Goal: Task Accomplishment & Management: Complete application form

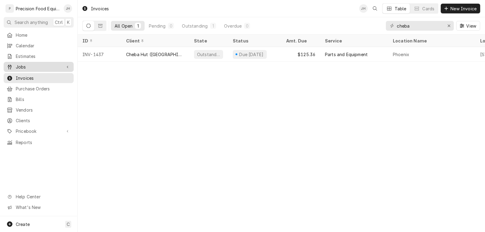
click at [21, 65] on span "Jobs" at bounding box center [39, 67] width 46 height 6
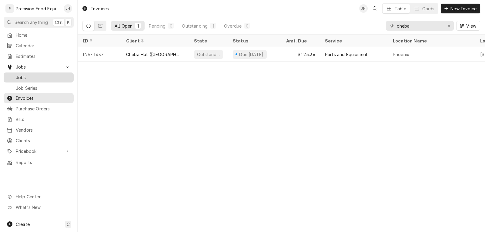
click at [38, 77] on span "Jobs" at bounding box center [43, 77] width 55 height 6
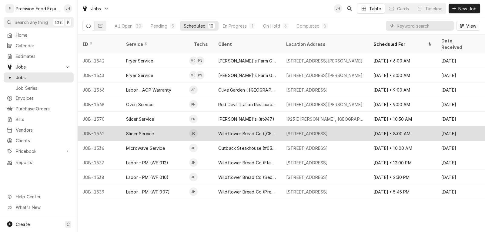
click at [165, 127] on div "Slicer Service" at bounding box center [155, 133] width 68 height 15
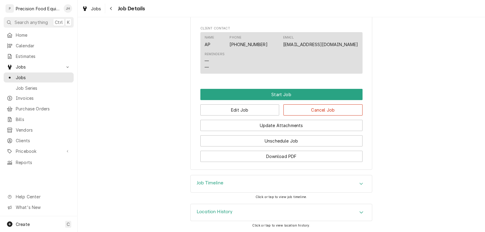
scroll to position [424, 0]
click at [231, 115] on button "Edit Job" at bounding box center [239, 109] width 79 height 11
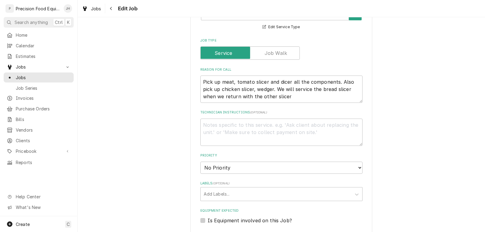
scroll to position [273, 0]
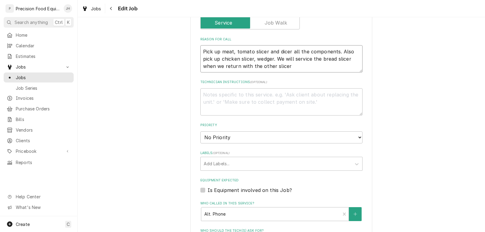
click at [229, 68] on textarea "Pick up meat, tomato slicer and dicer all the components. Also pick up chicken …" at bounding box center [281, 58] width 162 height 27
click at [230, 68] on textarea "Pick up meat, tomato slicer and dicer all the components. Also pick up chicken …" at bounding box center [281, 58] width 162 height 27
type textarea "x"
type textarea "Pick up meat , tomato slicer and dicer all the components. Also pick up chicken…"
type textarea "x"
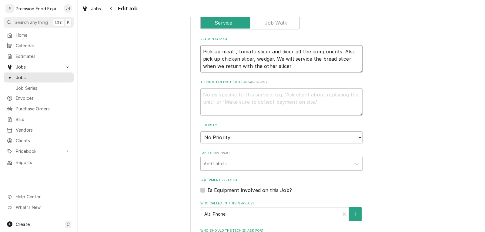
type textarea "Pick up meat s, tomato slicer and dicer all the components. Also pick up chicke…"
type textarea "x"
type textarea "Pick up meat sl, tomato slicer and dicer all the components. Also pick up chick…"
type textarea "x"
type textarea "Pick up meat sli, tomato slicer and dicer all the components. Also pick up chic…"
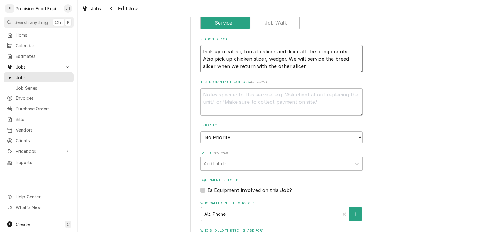
type textarea "x"
type textarea "Pick up meat slic, tomato slicer and dicer all the components. Also pick up chi…"
type textarea "x"
type textarea "Pick up meat slice, tomato slicer and dicer all the components. Also pick up ch…"
type textarea "x"
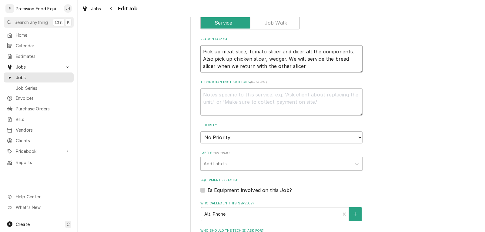
type textarea "Pick up meat slicer, tomato slicer and dicer all the components. Also pick up c…"
type textarea "x"
type textarea "Pick up meat slicer, tomato slicer and dicer all the components. Also pick up c…"
type textarea "x"
type textarea "Pick up f meat slicer, tomato slicer and dicer all the components. Also pick up…"
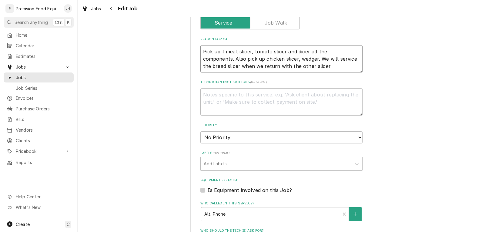
type textarea "x"
type textarea "Pick up fo meat slicer, tomato slicer and dicer all the components. Also pick u…"
type textarea "x"
type textarea "Pick up fol meat slicer, tomato slicer and dicer all the components. Also pick …"
type textarea "x"
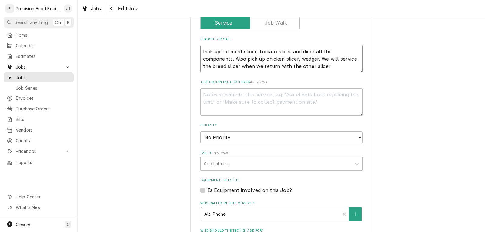
type textarea "Pick up foll meat slicer, tomato slicer and dicer all the components. Also pick…"
type textarea "x"
type textarea "Pick up follo meat slicer, tomato slicer and dicer all the components. Also pic…"
type textarea "x"
type textarea "Pick up follow meat slicer, tomato slicer and dicer all the components. Also pi…"
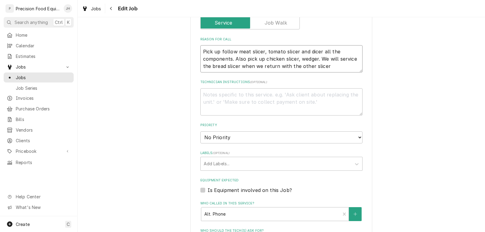
type textarea "x"
type textarea "Pick up followi meat slicer, tomato slicer and dicer all the components. Also p…"
type textarea "x"
type textarea "Pick up followin meat slicer, tomato slicer and dicer all the components. Also …"
type textarea "x"
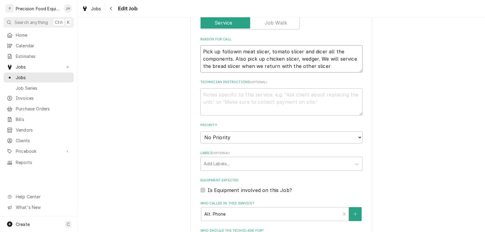
type textarea "Pick up following meat slicer, tomato slicer and dicer all the components. Also…"
type textarea "x"
type textarea "Pick up following meat slicer, tomato slicer and dicer all the components. Also…"
type textarea "x"
type textarea "Pick up following e meat slicer, tomato slicer and dicer all the components. Al…"
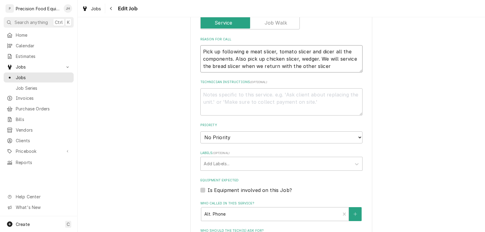
type textarea "x"
type textarea "Pick up following eq meat slicer, tomato slicer and dicer all the components. A…"
type textarea "x"
type textarea "Pick up following equ meat slicer, tomato slicer and dicer all the components. …"
type textarea "x"
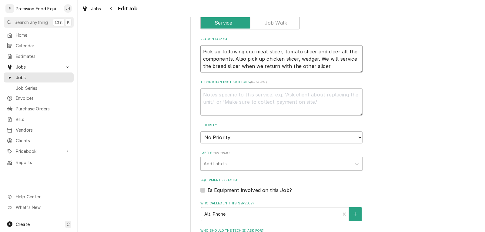
type textarea "Pick up following equi meat slicer, tomato slicer and dicer all the components.…"
type textarea "x"
type textarea "Pick up following equip meat slicer, tomato slicer and dicer all the components…"
type textarea "x"
type textarea "Pick up following equipm meat slicer, tomato slicer and dicer all the component…"
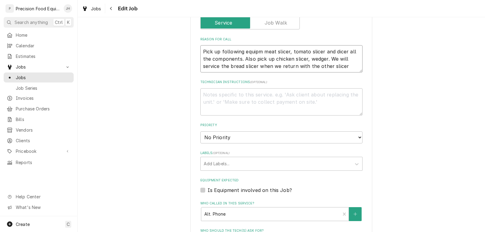
type textarea "x"
type textarea "Pick up following equipme meat slicer, tomato slicer and dicer all the componen…"
type textarea "x"
type textarea "Pick up following equipmen meat slicer, tomato slicer and dicer all the compone…"
type textarea "x"
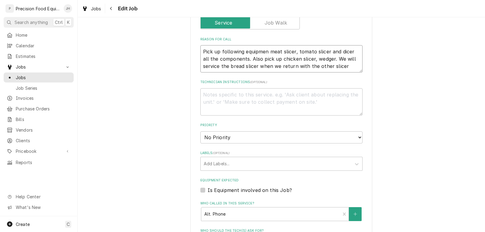
type textarea "Pick up following equipment meat slicer, tomato slicer and dicer all the compon…"
type textarea "x"
type textarea "Pick up following equipment meat slicer, tomato slicer and dicer all the compon…"
type textarea "x"
type textarea "Pick up following equipment meat slicer, tomato slicer and dicer all the compon…"
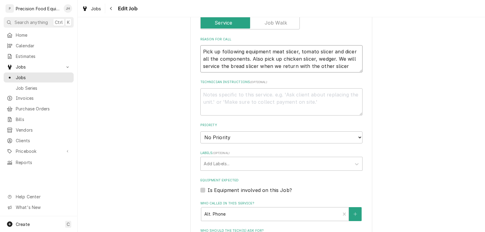
type textarea "x"
type textarea "Pick up following equipment: meat slicer, tomato slicer and dicer all the compo…"
type textarea "x"
type textarea "Pick up following equipment: meat slicer, tomato slicer and dicer all the compo…"
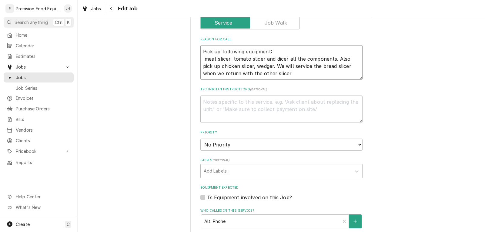
type textarea "x"
type textarea "Pick up following equipment: 1 meat slicer, tomato slicer and dicer all the com…"
type textarea "x"
type textarea "Pick up following equipment: 1. meat slicer, tomato slicer and dicer all the co…"
type textarea "x"
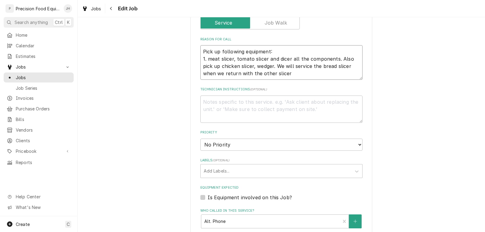
type textarea "Pick up following equipment: 1. meat slicer, tomato slicer and dicer all the co…"
type textarea "x"
type textarea "Pick up following equipment: 1. meat slicer tomato slicer and dicer all the com…"
type textarea "x"
type textarea "Pick up following equipment: 1. meat slicer tomato slicer and dicer all the com…"
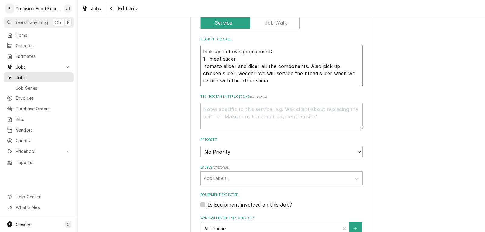
type textarea "x"
type textarea "Pick up following equipment: 1. meat slicer 2 tomato slicer and dicer all the c…"
type textarea "x"
type textarea "Pick up following equipment: 1. meat slicer 2. tomato slicer and dicer all the …"
type textarea "x"
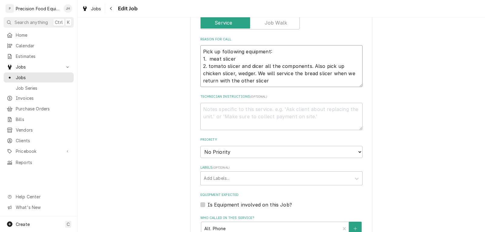
type textarea "Pick up following equipment: 1. meat slicer 2. tomato slicer and dicer all the …"
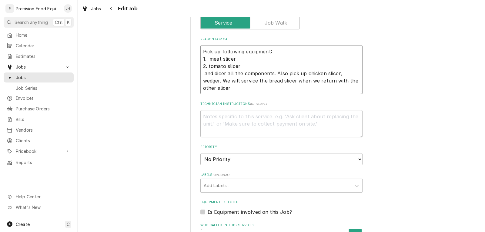
type textarea "x"
type textarea "Pick up following equipment: 1. meat slicer 2. tomato slicer 3 and dicer all th…"
type textarea "x"
type textarea "Pick up following equipment: 1. meat slicer 2. tomato slicer 3. and dicer all t…"
type textarea "x"
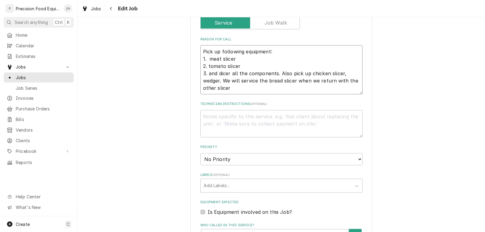
type textarea "Pick up following equipment: 1. meat slicer 2. tomato slicer 3. and dicer all t…"
type textarea "x"
type textarea "Pick up following equipment: 1. meat slicer 2. tomato slicer 3. and dicer all t…"
type textarea "x"
type textarea "Pick up following equipment: 1. meat slicer 2. tomato slicer 3. nd dicer all th…"
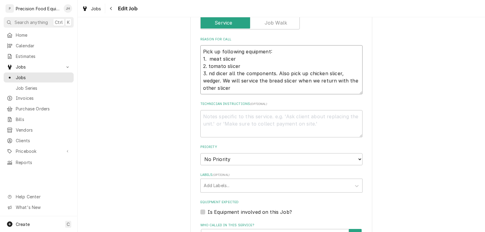
type textarea "x"
type textarea "Pick up following equipment: 1. meat slicer 2. tomato slicer 3. d dicer all the…"
type textarea "x"
type textarea "Pick up following equipment: 1. meat slicer 2. tomato slicer 3. dicer all the c…"
type textarea "x"
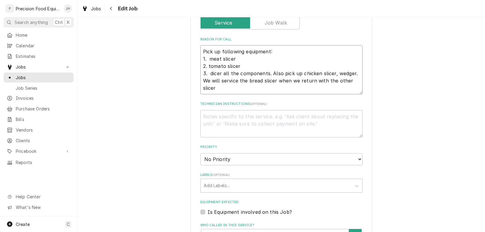
type textarea "Pick up following equipment: 1. meat slicer 2. tomato slicer 3. dicer all the c…"
type textarea "x"
type textarea "Pick up following equipment: 1. meat slicer 2. tomato slicer 3. dicer all the c…"
type textarea "x"
type textarea "Pick up following equipment: 1. meat slicer 2. tomato slicer 3. dicer all the c…"
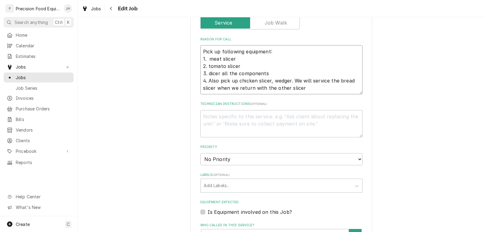
type textarea "x"
type textarea "Pick up following equipment: 1. meat slicer 2. tomato slicer 3. dicer all the c…"
type textarea "x"
type textarea "Pick up following equipment: 1. meat slicer 2. tomato slicer 3. dicer all the c…"
type textarea "x"
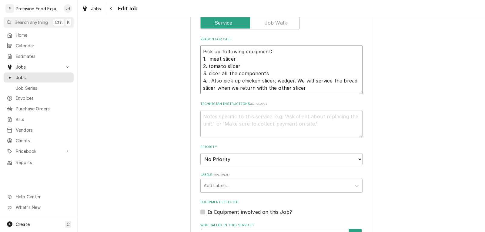
type textarea "Pick up following equipment: 1. meat slicer 2. tomato slicer 3. dicer all the c…"
type textarea "x"
type textarea "Pick up following equipment: 1. meat slicer 2. tomato slicer 3. dicer all the c…"
type textarea "x"
type textarea "Pick up following equipment: 1. meat slicer 2. tomato slicer 3. dicer all the c…"
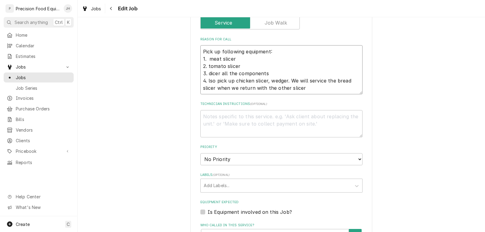
type textarea "x"
type textarea "Pick up following equipment: 1. meat slicer 2. tomato slicer 3. dicer all the c…"
type textarea "x"
type textarea "Pick up following equipment: 1. meat slicer 2. tomato slicer 3. dicer all the c…"
type textarea "x"
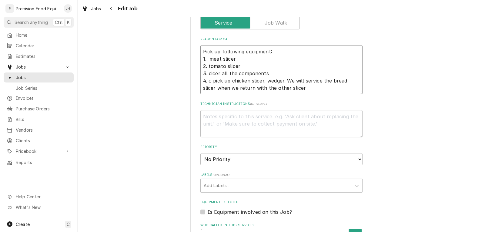
type textarea "Pick up following equipment: 1. meat slicer 2. tomato slicer 3. dicer all the c…"
type textarea "x"
type textarea "Pick up following equipment: 1. meat slicer 2. tomato slicer 3. dicer all the c…"
type textarea "x"
type textarea "Pick up following equipment: 1. meat slicer 2. tomato slicer 3. dicer all the c…"
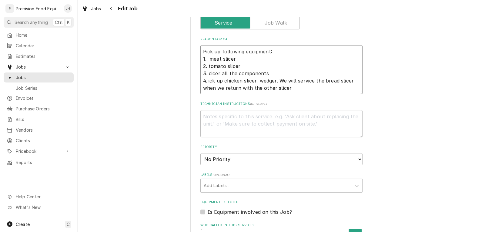
type textarea "x"
type textarea "Pick up following equipment: 1. meat slicer 2. tomato slicer 3. dicer all the c…"
type textarea "x"
type textarea "Pick up following equipment: 1. meat slicer 2. tomato slicer 3. dicer all the c…"
type textarea "x"
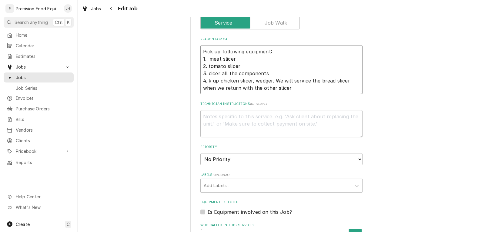
type textarea "Pick up following equipment: 1. meat slicer 2. tomato slicer 3. dicer all the c…"
type textarea "x"
type textarea "Pick up following equipment: 1. meat slicer 2. tomato slicer 3. dicer all the c…"
type textarea "x"
type textarea "Pick up following equipment: 1. meat slicer 2. tomato slicer 3. dicer all the c…"
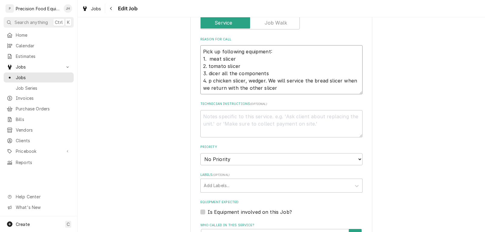
type textarea "x"
type textarea "Pick up following equipment: 1. meat slicer 2. tomato slicer 3. dicer all the c…"
type textarea "x"
type textarea "Pick up following equipment: 1. meat slicer 2. tomato slicer 3. dicer all the c…"
type textarea "x"
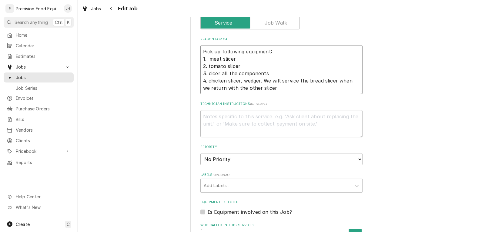
type textarea "Pick up following equipment: 1. meat slicer 2. tomato slicer 3. dicer all the c…"
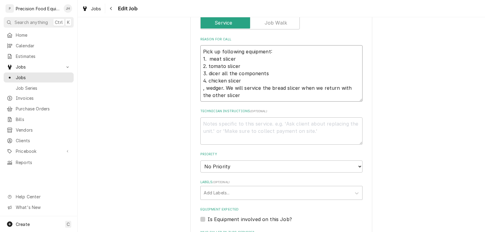
type textarea "x"
type textarea "Pick up following equipment: 1. meat slicer 2. tomato slicer 3. dicer all the c…"
type textarea "x"
type textarea "Pick up following equipment: 1. meat slicer 2. tomato slicer 3. dicer all the c…"
type textarea "x"
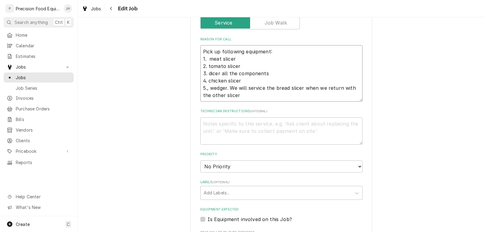
type textarea "Pick up following equipment: 1. meat slicer 2. tomato slicer 3. dicer all the c…"
type textarea "x"
type textarea "Pick up following equipment: 1. meat slicer 2. tomato slicer 3. dicer all the c…"
type textarea "x"
type textarea "Pick up following equipment: 1. meat slicer 2. tomato slicer 3. dicer all the c…"
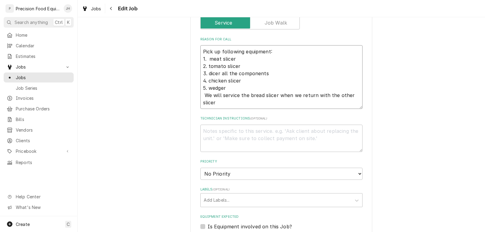
type textarea "x"
type textarea "Pick up following equipment: 1. meat slicer 2. tomato slicer 3. dicer all the c…"
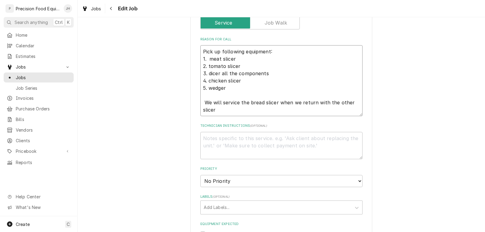
type textarea "x"
type textarea "Pick up following equipment: 1. meat slicer 2. tomato slicer 3. dicer all the c…"
click at [266, 68] on textarea "Pick up following equipment: 1. meat slicer 2. tomato slicer 3. dicer all the c…" at bounding box center [281, 80] width 162 height 71
type textarea "x"
type textarea "Pick up following equipment : 1. meat slicer 2. tomato slicer 3. dicer all the …"
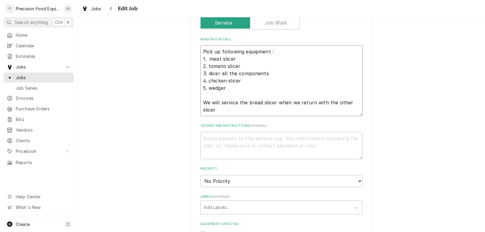
type textarea "x"
type textarea "Pick up following equipment f: 1. meat slicer 2. tomato slicer 3. dicer all the…"
type textarea "x"
type textarea "Pick up following equipment fo: 1. meat slicer 2. tomato slicer 3. dicer all th…"
type textarea "x"
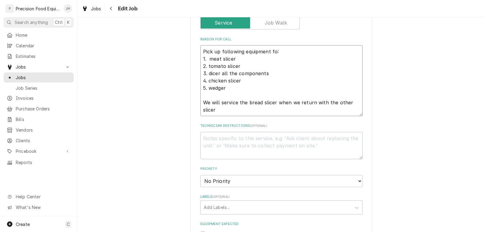
type textarea "Pick up following equipment for: 1. meat slicer 2. tomato slicer 3. dicer all t…"
type textarea "x"
type textarea "Pick up following equipment for : 1. meat slicer 2. tomato slicer 3. dicer all …"
type textarea "x"
type textarea "Pick up following equipment for i: 1. meat slicer 2. tomato slicer 3. dicer all…"
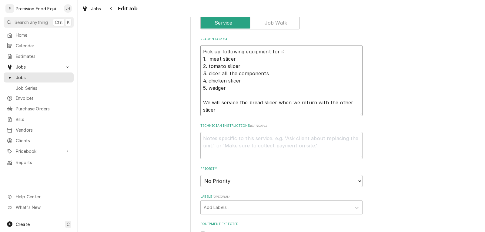
type textarea "x"
type textarea "Pick up following equipment for in: 1. meat slicer 2. tomato slicer 3. dicer al…"
type textarea "x"
type textarea "Pick up following equipment for in : 1. meat slicer 2. tomato slicer 3. dicer a…"
type textarea "x"
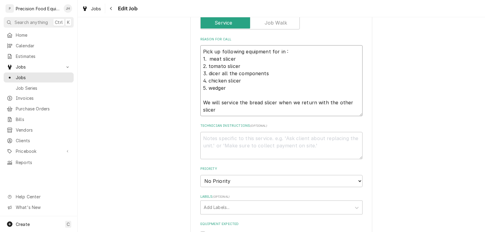
type textarea "Pick up following equipment for in s: 1. meat slicer 2. tomato slicer 3. dicer …"
type textarea "x"
type textarea "Pick up following equipment for in sh: 1. meat slicer 2. tomato slicer 3. dicer…"
type textarea "x"
type textarea "Pick up following equipment for in sho: 1. meat slicer 2. tomato slicer 3. dice…"
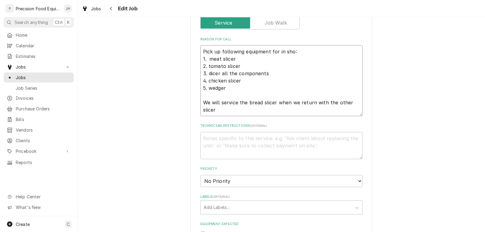
type textarea "x"
type textarea "Pick up following equipment for in shop: 1. meat slicer 2. tomato slicer 3. dic…"
type textarea "x"
type textarea "Pick up following equipment for in shop : 1. meat slicer 2. tomato slicer 3. di…"
type textarea "x"
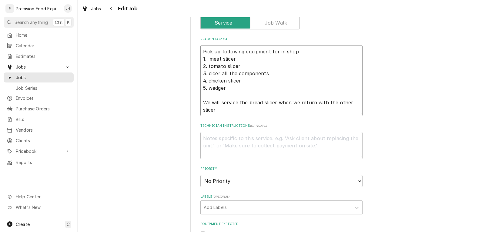
type textarea "Pick up following equipment for in shop r: 1. meat slicer 2. tomato slicer 3. d…"
type textarea "x"
type textarea "Pick up following equipment for in shop re: 1. meat slicer 2. tomato slicer 3. …"
type textarea "x"
type textarea "Pick up following equipment for in shop rep: 1. meat slicer 2. tomato slicer 3.…"
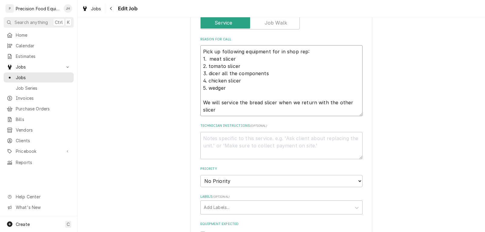
type textarea "x"
type textarea "Pick up following equipment for in shop repa: 1. meat slicer 2. tomato slicer 3…"
type textarea "x"
type textarea "Pick up following equipment for in shop repai: 1. meat slicer 2. tomato slicer …"
type textarea "x"
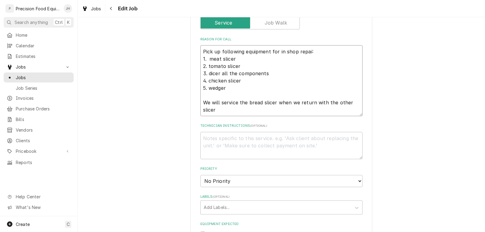
type textarea "Pick up following equipment for in shop repair: 1. meat slicer 2. tomato slicer…"
type textarea "x"
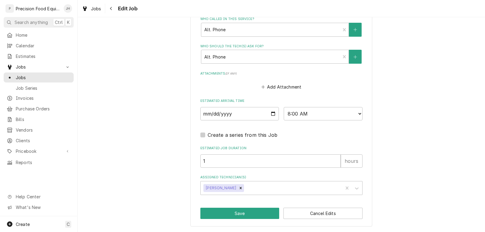
scroll to position [515, 0]
click at [240, 187] on icon "Remove Jacob Cardenas" at bounding box center [241, 188] width 2 height 2
type textarea "Pick up following equipment for in shop repair: 1. meat slicer 2. tomato slicer…"
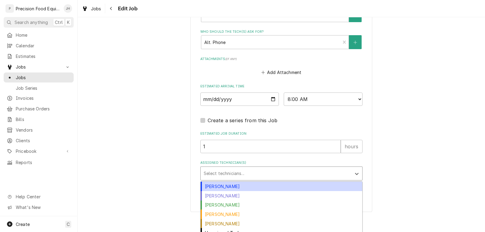
click at [223, 179] on div "Assigned Technician(s)" at bounding box center [276, 173] width 145 height 11
click at [222, 191] on div "Anthony Ellinger" at bounding box center [281, 185] width 161 height 9
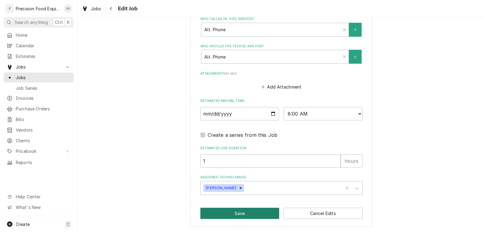
click at [222, 213] on button "Save" at bounding box center [239, 213] width 79 height 11
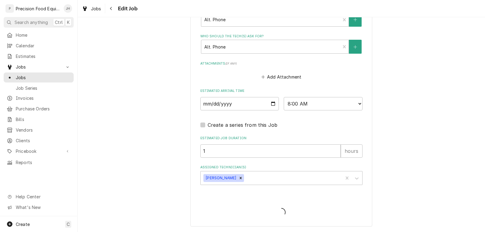
type textarea "x"
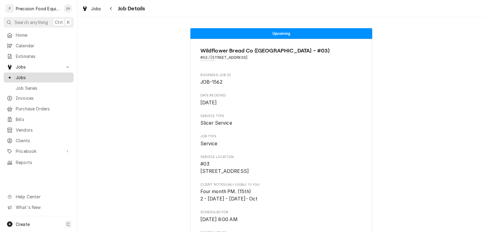
click at [37, 74] on span "Jobs" at bounding box center [43, 77] width 55 height 6
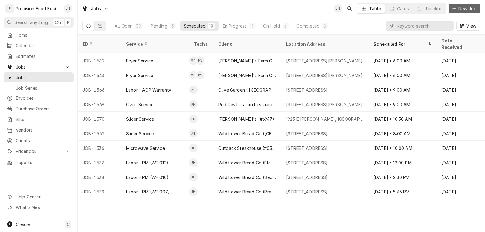
click at [464, 8] on span "New Job" at bounding box center [467, 8] width 21 height 6
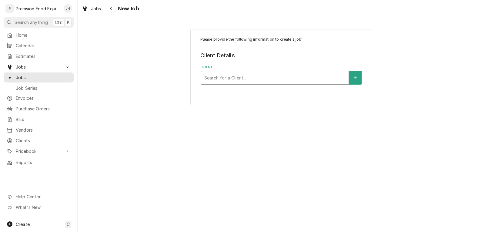
click at [240, 76] on div "Client" at bounding box center [274, 77] width 141 height 11
type input "5829"
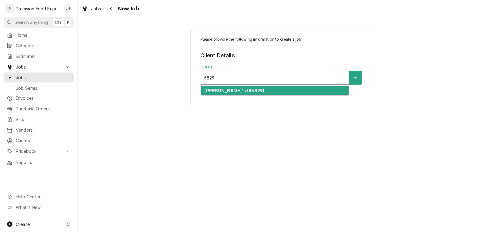
click at [285, 90] on div "[PERSON_NAME]'s (#5829)" at bounding box center [274, 90] width 147 height 9
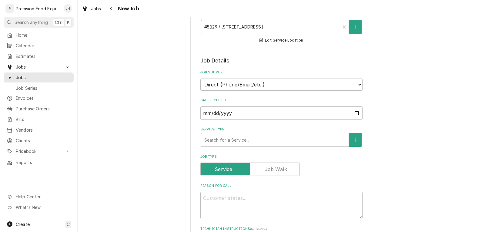
scroll to position [91, 0]
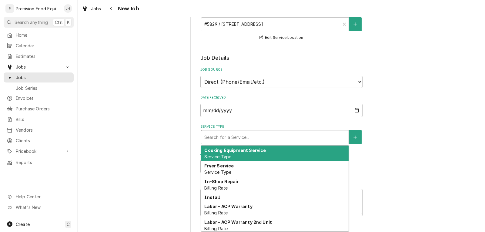
click at [239, 135] on div "Service Type" at bounding box center [274, 136] width 141 height 11
type textarea "x"
type input "p"
type textarea "x"
type input "pa"
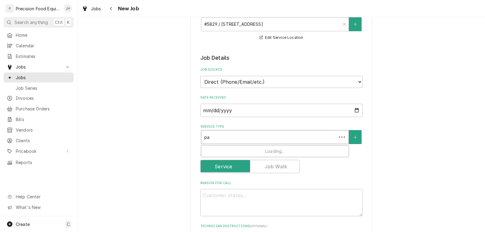
type textarea "x"
type input "par"
type textarea "x"
type input "part"
type textarea "x"
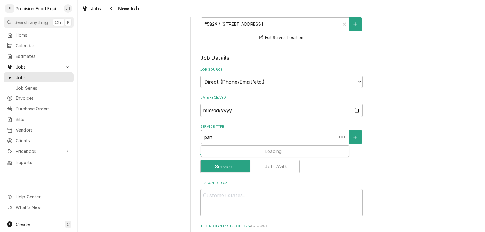
type input "parts"
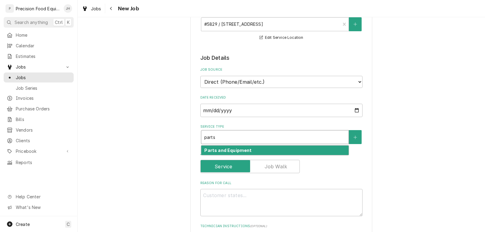
click at [238, 149] on strong "Parts and Equipment" at bounding box center [227, 150] width 47 height 5
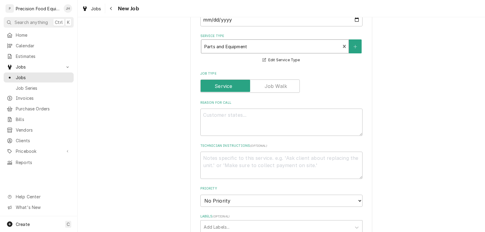
scroll to position [182, 0]
click at [220, 116] on textarea "Reason For Call" at bounding box center [281, 121] width 162 height 27
paste textarea "Need some stickers replaced. Just mail them and we will put them on. Thank you.…"
type textarea "x"
type textarea "Need some stickers replaced. Just mail them and we will put them on. Thank you.…"
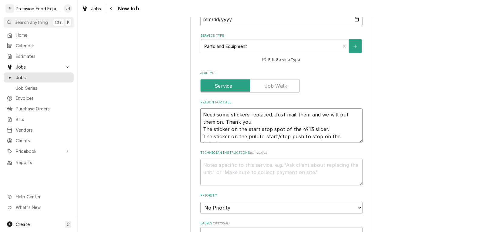
click at [333, 138] on textarea "Need some stickers replaced. Just mail them and we will put them on. Thank you.…" at bounding box center [281, 125] width 162 height 35
type textarea "x"
type textarea "Need some stickers replaced. Just mail them and we will put them on. Thank you.…"
type textarea "x"
type textarea "Need some stickers replaced. Just mail them and we will put them on. Thank you.…"
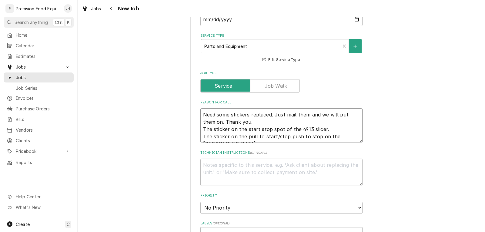
type textarea "x"
type textarea "Need some stickers replaced. Just mail them and we will put them on. Thank you.…"
click at [200, 115] on textarea "Need some stickers replaced. Just mail them and we will put them on. Thank you.…" at bounding box center [281, 125] width 162 height 35
paste textarea "Work Order # 72199143"
type textarea "x"
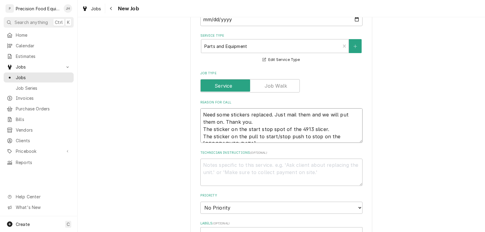
type textarea "Work Order # 72199143Need some stickers replaced. Just mail them and we will pu…"
type textarea "x"
type textarea "Work Order # 72199143 Need some stickers replaced. Just mail them and we will p…"
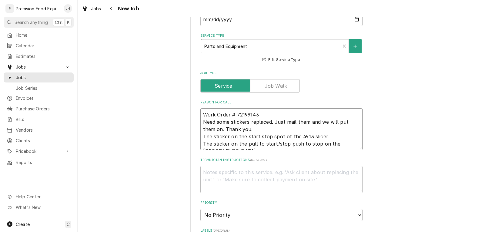
type textarea "x"
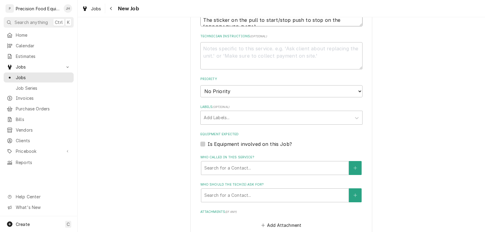
scroll to position [242, 0]
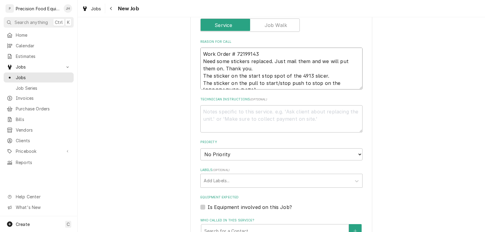
type textarea "Work Order # 72199143 Need some stickers replaced. Just mail them and we will p…"
click at [216, 116] on textarea "Technician Instructions ( optional )" at bounding box center [281, 118] width 162 height 27
type textarea "x"
type textarea "L"
type textarea "x"
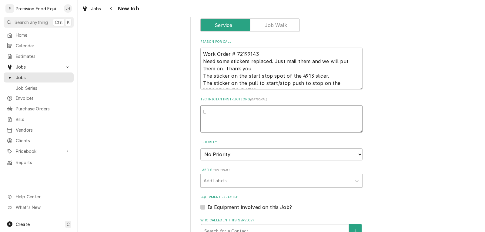
type textarea "La"
type textarea "x"
type textarea "Lac"
type textarea "x"
type textarea "Laci"
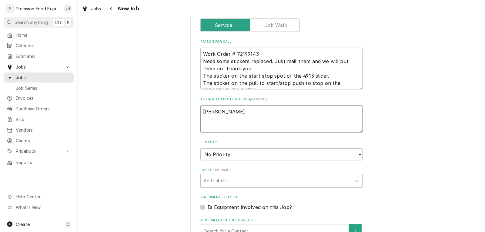
type textarea "x"
type textarea "Lacie"
type textarea "x"
type textarea "Lacie"
type textarea "x"
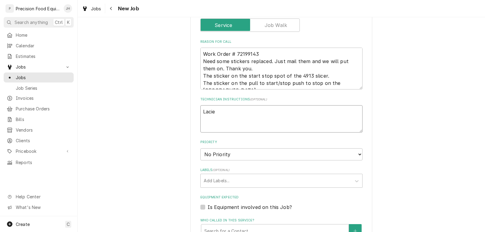
type textarea "Lacie"
type textarea "x"
type textarea "Lacie,"
type textarea "x"
type textarea "Lacie,"
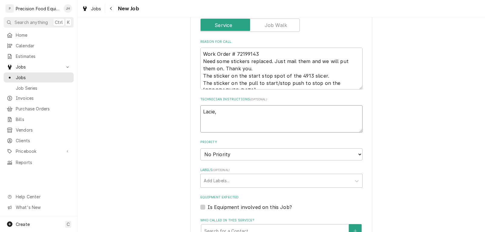
type textarea "x"
type textarea "Lacie, p"
type textarea "x"
type textarea "Lacie, pl"
type textarea "x"
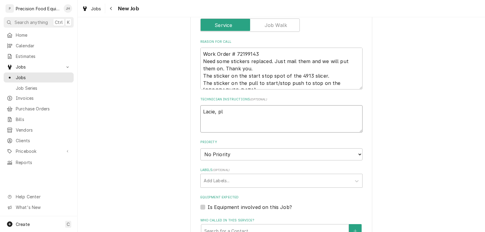
type textarea "Lacie, ple"
type textarea "x"
type textarea "Lacie, plea"
type textarea "x"
type textarea "Lacie, pleas"
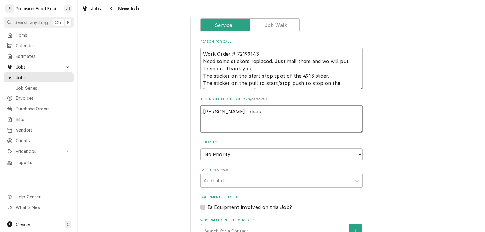
type textarea "x"
type textarea "Lacie, please"
type textarea "x"
type textarea "Lacie, please"
type textarea "x"
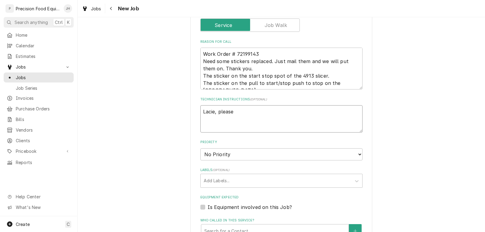
type textarea "Lacie, please a"
type textarea "x"
type textarea "Lacie, please ad"
type textarea "x"
type textarea "Lacie, please add"
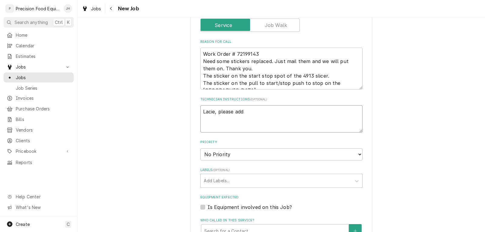
type textarea "x"
type textarea "Lacie, please add"
type textarea "x"
type textarea "Lacie, please add t"
type textarea "x"
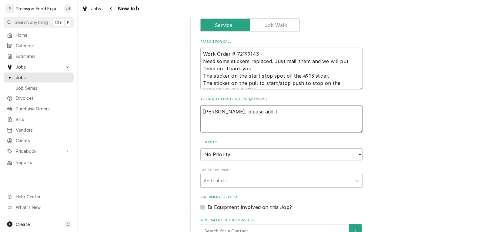
type textarea "Lacie, please add th"
type textarea "x"
type textarea "Lacie, please add the"
type textarea "x"
type textarea "Lacie, please add the f"
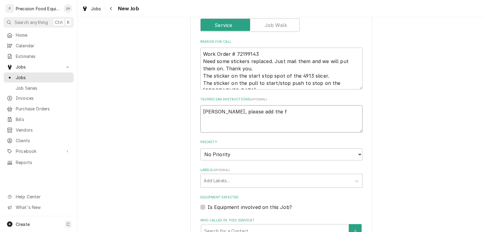
type textarea "x"
type textarea "Lacie, please add the fr"
type textarea "x"
type textarea "Lacie, please add the fre"
type textarea "x"
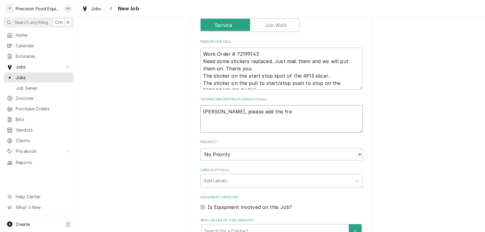
type textarea "Lacie, please add the frei"
type textarea "x"
type textarea "Lacie, please add the freig"
type textarea "x"
type textarea "Lacie, please add the freigh"
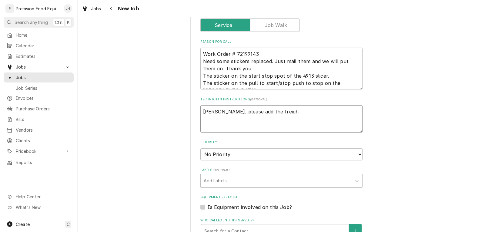
type textarea "x"
type textarea "Lacie, please add the freight"
type textarea "x"
type textarea "Lacie, please add the freight"
type textarea "x"
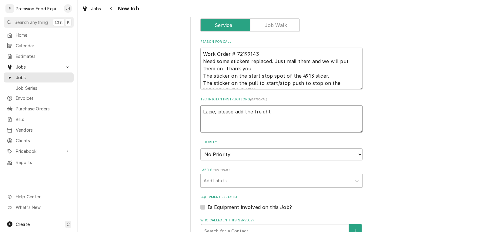
type textarea "Lacie, please add the freight a"
type textarea "x"
type textarea "Lacie, please add the freight an"
type textarea "x"
type textarea "Lacie, please add the freight and"
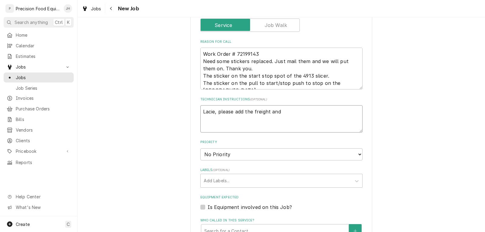
type textarea "x"
type textarea "Lacie, please add the freight and"
type textarea "x"
type textarea "Lacie, please add the freight and s"
type textarea "x"
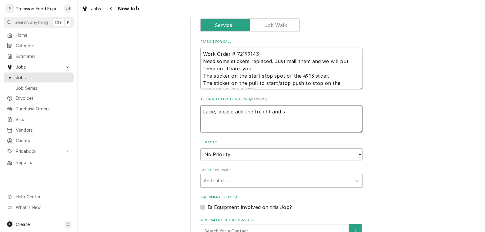
type textarea "Lacie, please add the freight and sh"
type textarea "x"
type textarea "Lacie, please add the freight and shi"
type textarea "x"
type textarea "Lacie, please add the freight and ship"
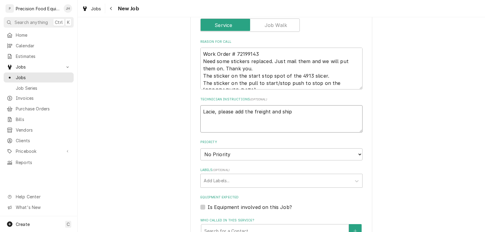
type textarea "x"
type textarea "Lacie, please add the freight and ship"
type textarea "x"
type textarea "Lacie, please add the freight and ship t"
type textarea "x"
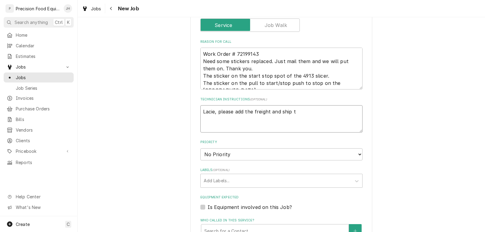
type textarea "Lacie, please add the freight and ship th"
type textarea "x"
type textarea "Lacie, please add the freight and ship the"
type textarea "x"
type textarea "Lacie, please add the freight and ship thes"
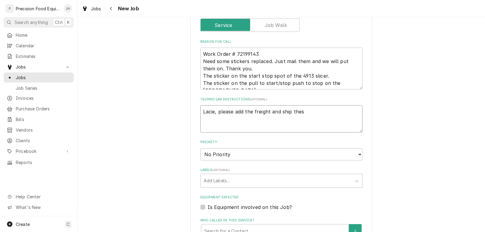
type textarea "x"
type textarea "Lacie, please add the freight and ship these"
type textarea "x"
type textarea "Lacie, please add the freight and ship these"
type textarea "x"
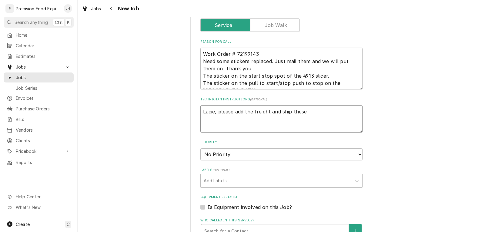
type textarea "Lacie, please add the freight and ship these t"
type textarea "x"
type textarea "Lacie, please add the freight and ship these to"
type textarea "x"
type textarea "Lacie, please add the freight and ship these to"
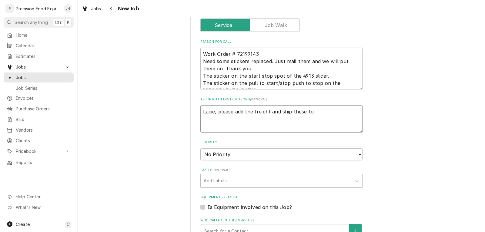
type textarea "x"
type textarea "Lacie, please add the freight and ship these to t"
type textarea "x"
type textarea "Lacie, please add the freight and ship these to th"
type textarea "x"
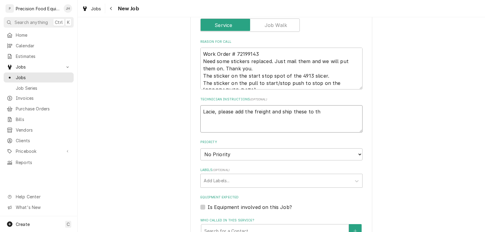
type textarea "Lacie, please add the freight and ship these to the"
type textarea "x"
type textarea "Lacie, please add the freight and ship these to them"
type textarea "x"
type textarea "Lacie, please add the freight and ship these to them."
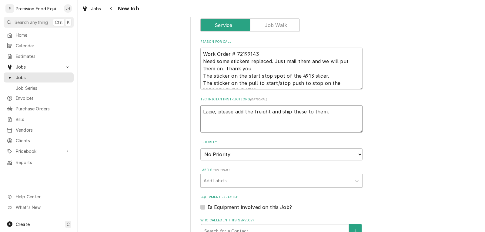
type textarea "x"
type textarea "Lacie, please add the freight and ship these to them."
type textarea "x"
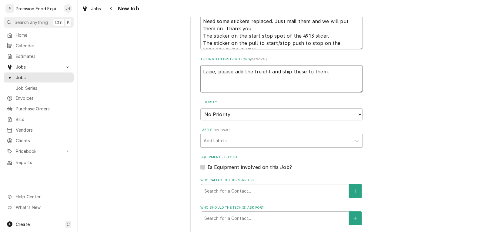
scroll to position [394, 0]
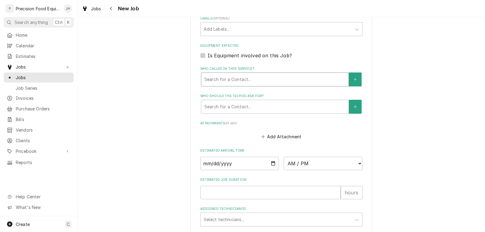
type textarea "Lacie, please add the freight and ship these to them."
click at [265, 84] on div "Who called in this service?" at bounding box center [274, 79] width 141 height 11
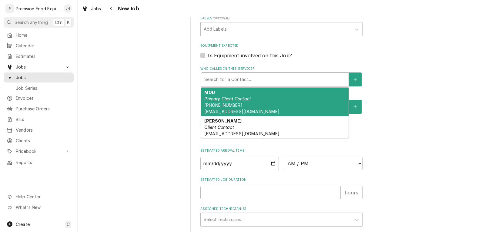
click at [265, 84] on div "Who called in this service?" at bounding box center [274, 79] width 141 height 11
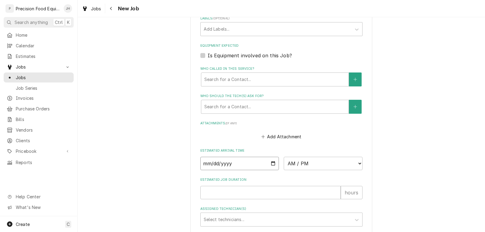
click at [270, 164] on input "Date" at bounding box center [239, 163] width 79 height 13
type textarea "x"
type input "2025-10-10"
type textarea "x"
click at [314, 165] on select "AM / PM 6:00 AM 6:15 AM 6:30 AM 6:45 AM 7:00 AM 7:15 AM 7:30 AM 7:45 AM 8:00 AM…" at bounding box center [323, 163] width 79 height 13
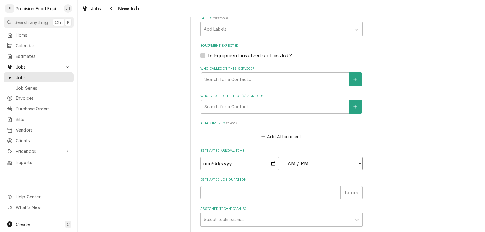
select select "08:00:00"
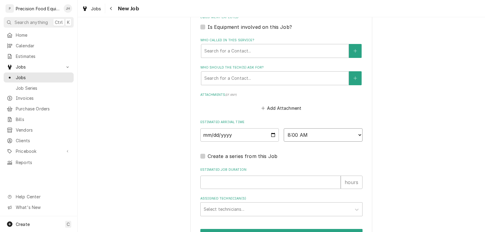
scroll to position [459, 0]
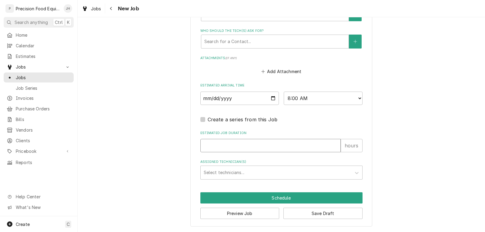
click at [223, 149] on input "Estimated Job Duration" at bounding box center [270, 145] width 140 height 13
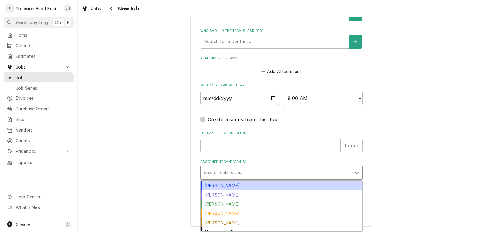
click at [249, 173] on div "Assigned Technician(s)" at bounding box center [276, 172] width 145 height 11
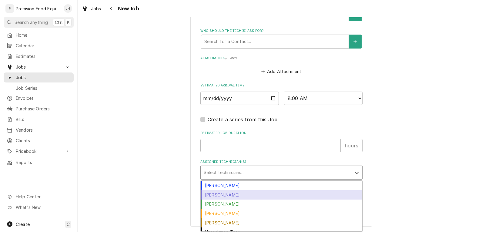
scroll to position [5, 0]
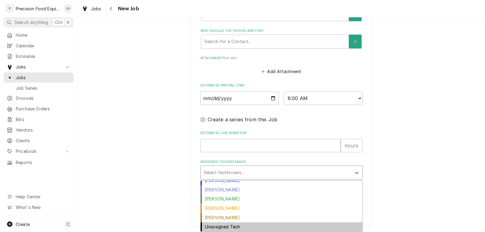
click at [241, 228] on div "Unassigned Tech" at bounding box center [281, 226] width 161 height 9
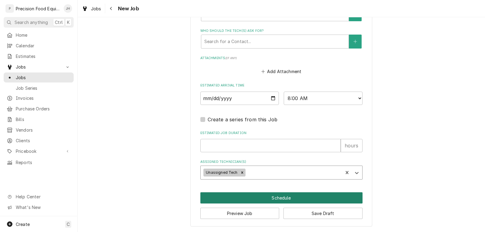
click at [283, 199] on button "Schedule" at bounding box center [281, 197] width 162 height 11
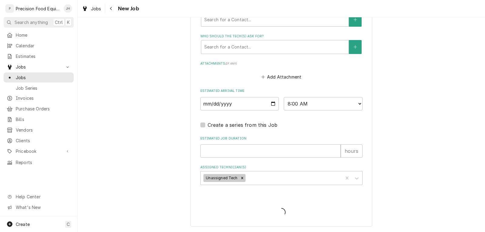
scroll to position [459, 0]
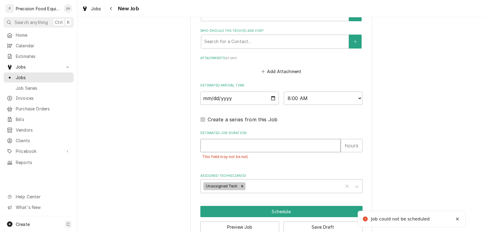
click at [247, 146] on input "Estimated Job Duration" at bounding box center [270, 145] width 140 height 13
type textarea "x"
type input ".2"
type textarea "x"
type input ".25"
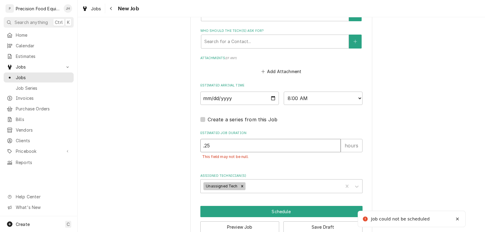
type textarea "x"
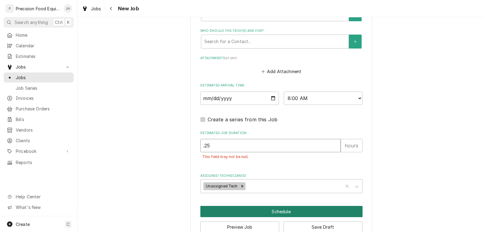
type input ".25"
click at [286, 208] on button "Schedule" at bounding box center [281, 211] width 162 height 11
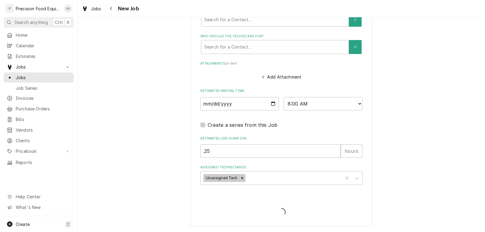
scroll to position [454, 0]
type textarea "x"
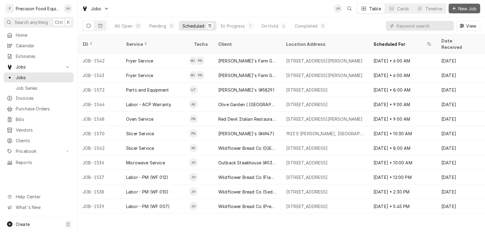
click at [466, 8] on span "New Job" at bounding box center [467, 8] width 21 height 6
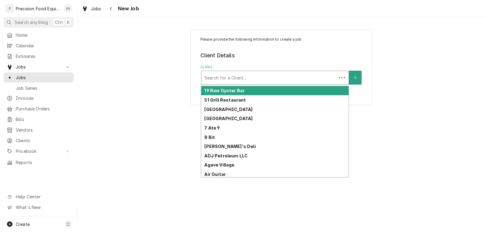
click at [216, 75] on div "Client" at bounding box center [268, 77] width 129 height 11
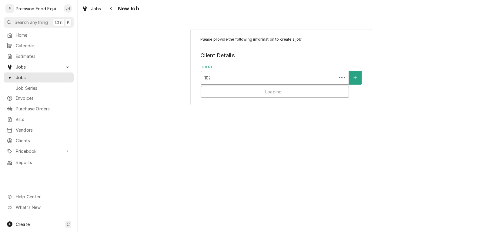
type input "1072"
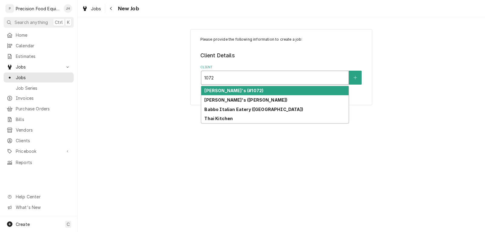
click at [229, 92] on strong "[PERSON_NAME]'s (#1072)" at bounding box center [233, 90] width 59 height 5
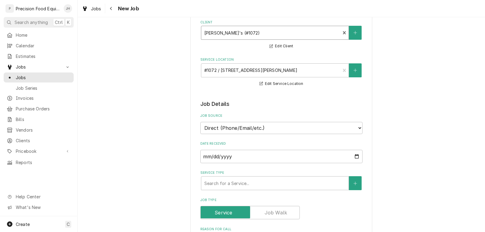
scroll to position [151, 0]
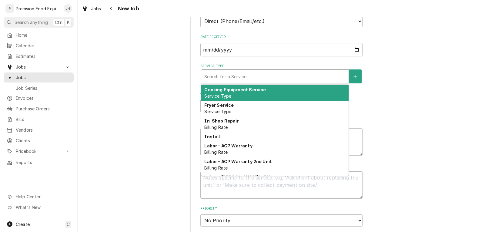
click at [237, 78] on div "Service Type" at bounding box center [274, 76] width 141 height 11
type textarea "x"
type input "m"
type textarea "x"
type input "mi"
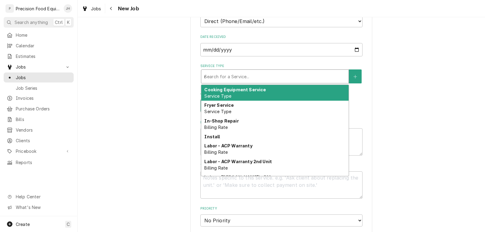
type textarea "x"
type input "mic"
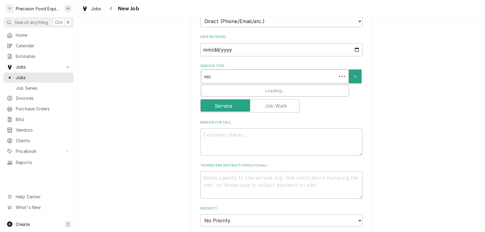
type textarea "x"
type input "micr"
type textarea "x"
type input "micro"
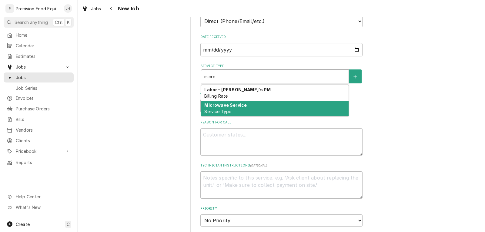
click at [234, 108] on div "Microwave Service Service Type" at bounding box center [274, 109] width 147 height 16
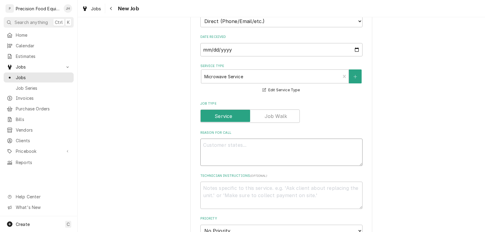
paste textarea "Work Order # 72199584"
type textarea "x"
type textarea "Work Order # 72199584"
type textarea "x"
type textarea "Work Order # 72199584"
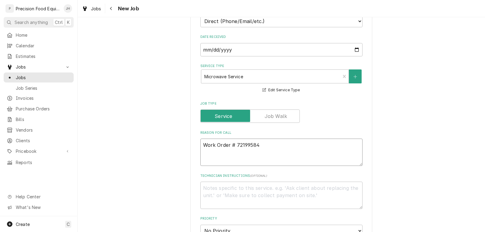
click at [291, 151] on textarea "Work Order # 72199584" at bounding box center [281, 151] width 162 height 27
type textarea "x"
type textarea "Work Order # 72199584"
paste textarea "Unit reads "Service Call"; product does not heat up properly"
type textarea "x"
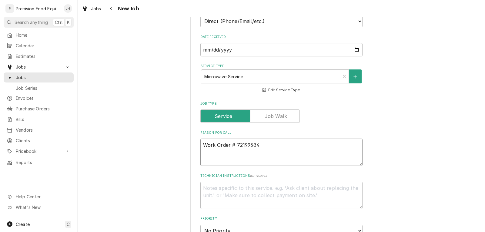
type textarea "Work Order # 72199584 Unit reads "Service Call"; product does not heat up prope…"
drag, startPoint x: 210, startPoint y: 153, endPoint x: 191, endPoint y: 153, distance: 18.5
click at [191, 153] on div "Please provide the following information to create a job: Client Details Client…" at bounding box center [281, 190] width 182 height 624
type textarea "x"
type textarea "Work Order # 72199584 M reads "Service Call"; product does not heat up properly"
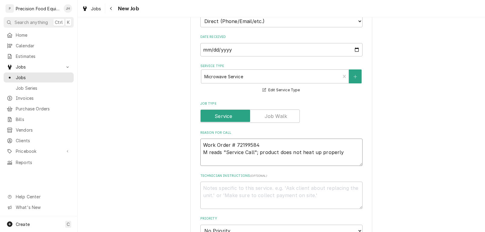
type textarea "x"
type textarea "Work Order # 72199584 Mi reads "Service Call"; product does not heat up properly"
type textarea "x"
type textarea "Work Order # 72199584 Mic reads "Service Call"; product does not heat up proper…"
type textarea "x"
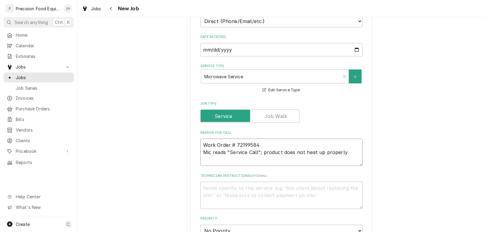
type textarea "Work Order # 72199584 Micr reads "Service Call"; product does not heat up prope…"
type textarea "x"
type textarea "Work Order # 72199584 Micro reads "Service Call"; product does not heat up prop…"
type textarea "x"
type textarea "Work Order # 72199584 Microw reads "Service Call"; product does not heat up pro…"
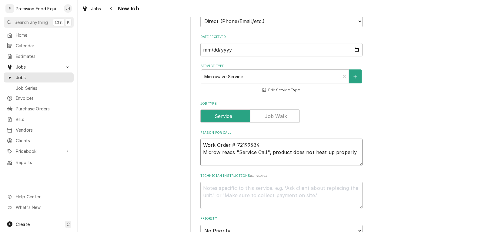
type textarea "x"
type textarea "Work Order # 72199584 Microwa reads "Service Call"; product does not heat up pr…"
type textarea "x"
type textarea "Work Order # 72199584 Microwav reads "Service Call"; product does not heat up p…"
type textarea "x"
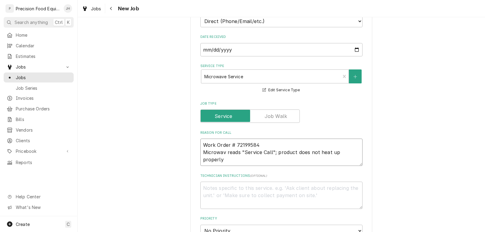
type textarea "Work Order # 72199584 Microwave reads "Service Call"; product does not heat up …"
click at [234, 162] on textarea "Work Order # 72199584 Microwave reads "Service Call"; product does not heat up …" at bounding box center [281, 151] width 162 height 27
type textarea "x"
type textarea "Work Order # 72199584 Microwave reads "Service Call"; product does not heat up …"
type textarea "x"
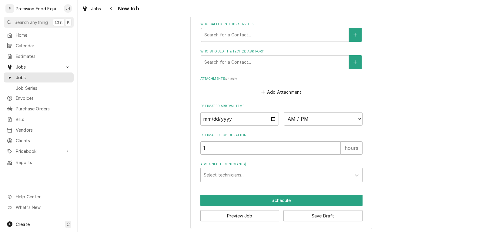
scroll to position [424, 0]
type textarea "Work Order # 72199584 Microwave reads "Service Call"; product does not heat up …"
click at [270, 118] on input "Date" at bounding box center [239, 118] width 79 height 13
type textarea "x"
type input "[DATE]"
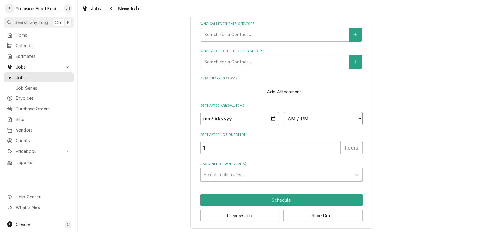
type textarea "x"
click at [316, 117] on select "AM / PM 6:00 AM 6:15 AM 6:30 AM 6:45 AM 7:00 AM 7:15 AM 7:30 AM 7:45 AM 8:00 AM…" at bounding box center [323, 118] width 79 height 13
select select "08:00:00"
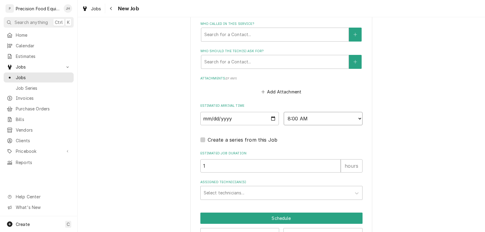
scroll to position [444, 0]
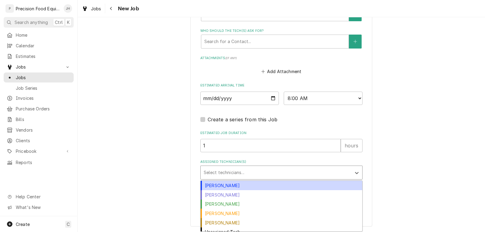
click at [260, 172] on div "Assigned Technician(s)" at bounding box center [276, 172] width 145 height 11
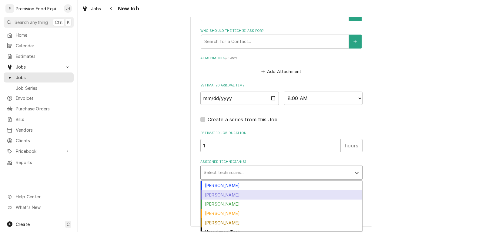
scroll to position [5, 0]
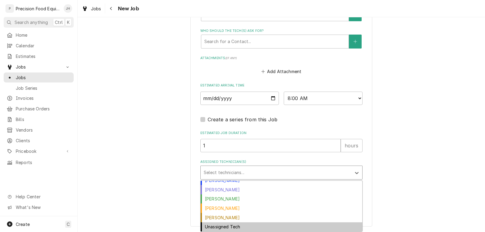
click at [230, 227] on div "Unassigned Tech" at bounding box center [281, 226] width 161 height 9
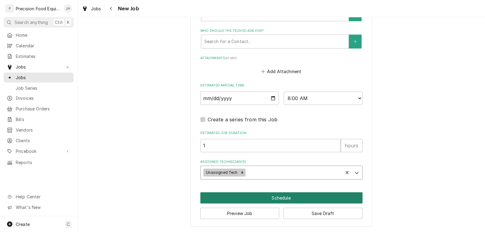
click at [258, 198] on button "Schedule" at bounding box center [281, 197] width 162 height 11
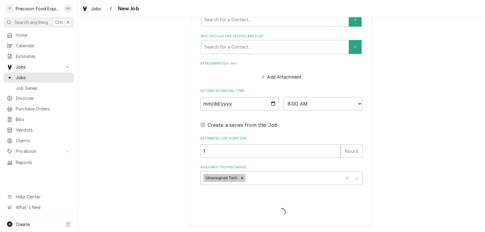
scroll to position [439, 0]
type textarea "x"
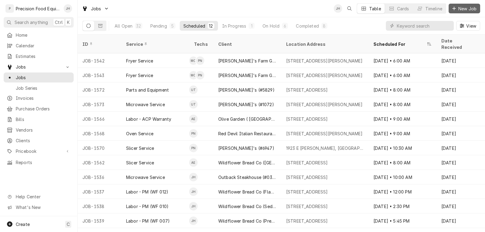
click at [461, 6] on span "New Job" at bounding box center [467, 8] width 21 height 6
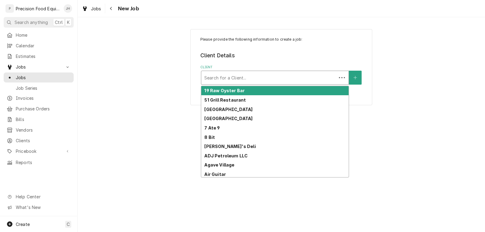
click at [225, 79] on div "Client" at bounding box center [268, 77] width 129 height 11
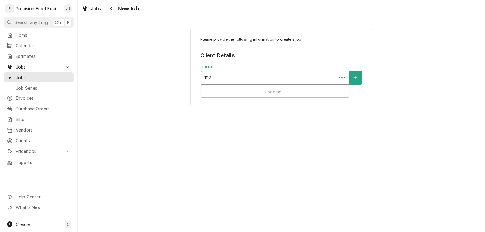
type input "1072"
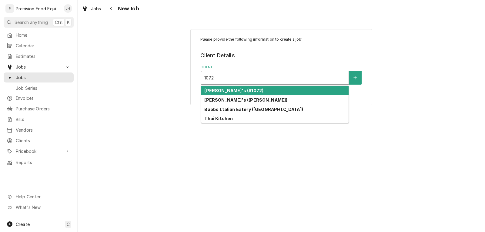
click at [238, 93] on div "[PERSON_NAME]'s (#1072)" at bounding box center [274, 90] width 147 height 9
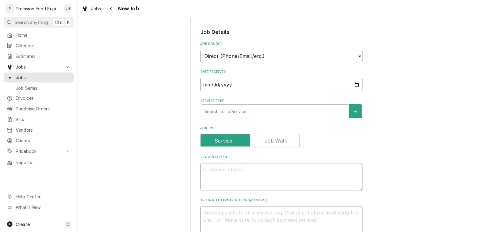
scroll to position [121, 0]
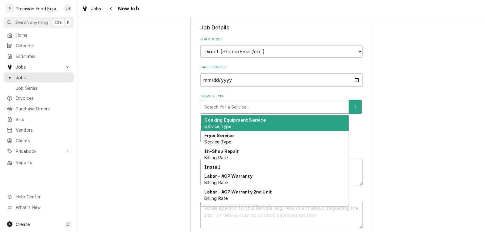
click at [226, 111] on div "Service Type" at bounding box center [274, 106] width 141 height 11
type textarea "x"
type input "m"
type textarea "x"
type input "mi"
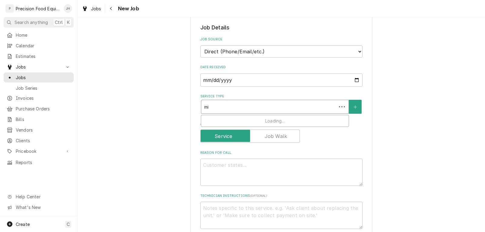
type textarea "x"
type input "mic"
type textarea "x"
type input "micr"
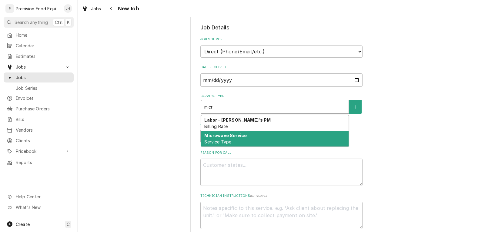
click at [226, 135] on strong "Microwave Service" at bounding box center [225, 135] width 42 height 5
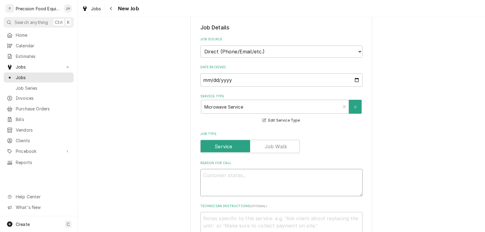
paste textarea "Work Order # 72199604"
type textarea "x"
type textarea "Work Order # 72199604"
type textarea "x"
type textarea "Work Order # 72199604"
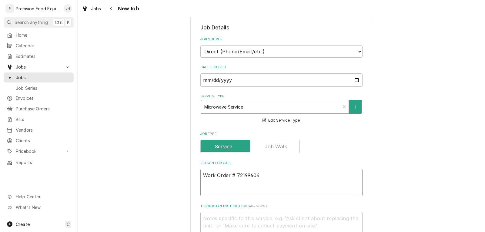
type textarea "x"
type textarea "Work Order # 72199604"
click at [208, 182] on textarea "Work Order # 72199604" at bounding box center [281, 182] width 162 height 27
type textarea "x"
type textarea "Work Order # 72199604 M"
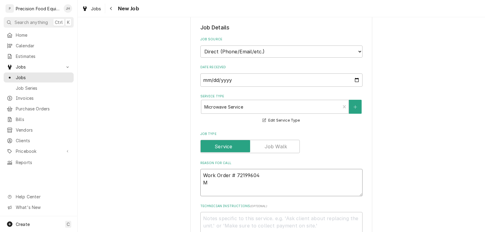
type textarea "x"
type textarea "Work Order # 72199604 Mi"
type textarea "x"
type textarea "Work Order # 72199604 Mic"
type textarea "x"
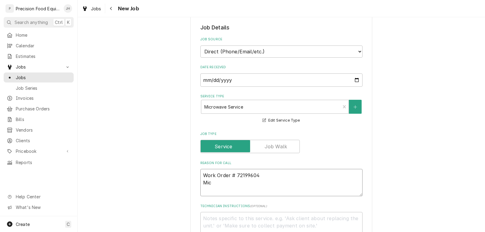
type textarea "Work Order # 72199604 Micr"
type textarea "x"
type textarea "Work Order # 72199604 Micro"
type textarea "x"
type textarea "Work Order # 72199604 Microw"
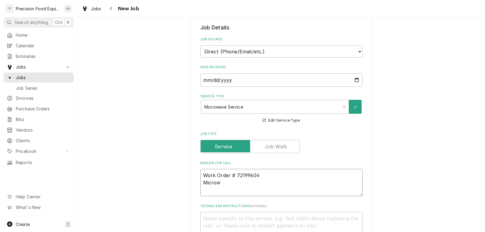
type textarea "x"
type textarea "Work Order # 72199604 Microwa"
type textarea "x"
type textarea "Work Order # 72199604 Microwav"
type textarea "x"
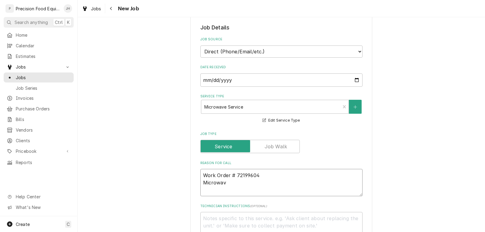
type textarea "Work Order # 72199604 Microwave"
type textarea "x"
type textarea "Work Order # 72199604 Microwave"
type textarea "x"
type textarea "Work Order # 72199604 Microwave #"
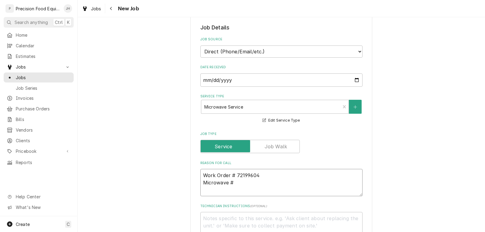
type textarea "x"
type textarea "Work Order # 72199604 Microwave #2"
type textarea "x"
type textarea "Work Order # 72199604 Microwave #2"
paste textarea "Reads "Service Call"; Product does not heat up properly."
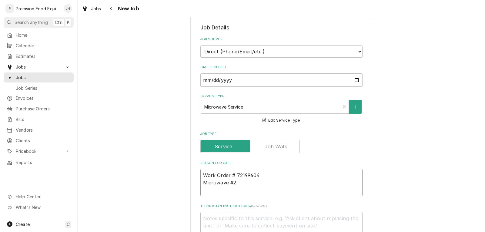
type textarea "x"
type textarea "Work Order # 72199604 Microwave #2 Reads "Service Call"; Product does not heat …"
type textarea "x"
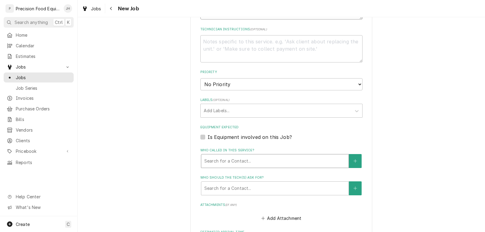
scroll to position [364, 0]
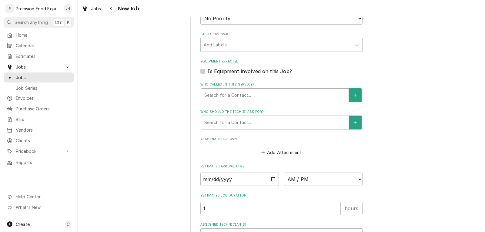
type textarea "Work Order # 72199604 Microwave #2 Reads "Service Call"; Product does not heat …"
click at [224, 95] on div "Who called in this service?" at bounding box center [274, 95] width 141 height 11
click at [214, 95] on div "Who called in this service?" at bounding box center [274, 95] width 141 height 11
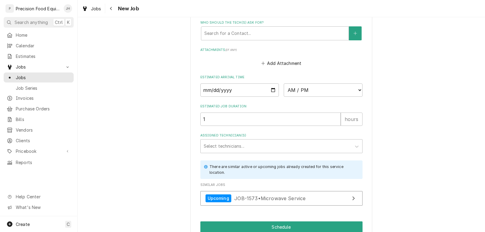
scroll to position [454, 0]
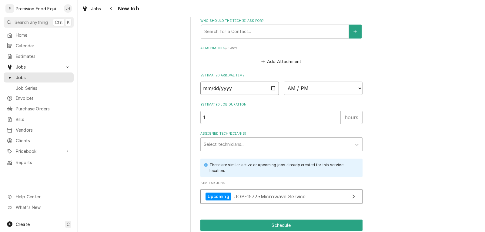
click at [269, 87] on input "Date" at bounding box center [239, 87] width 79 height 13
type input "2025-10-10"
type textarea "x"
click at [327, 84] on select "AM / PM 6:00 AM 6:15 AM 6:30 AM 6:45 AM 7:00 AM 7:15 AM 7:30 AM 7:45 AM 8:00 AM…" at bounding box center [323, 87] width 79 height 13
select select "09:00:00"
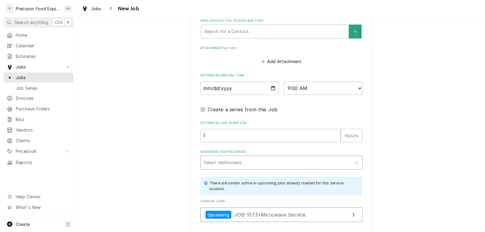
click at [227, 163] on div "Assigned Technician(s)" at bounding box center [276, 162] width 145 height 11
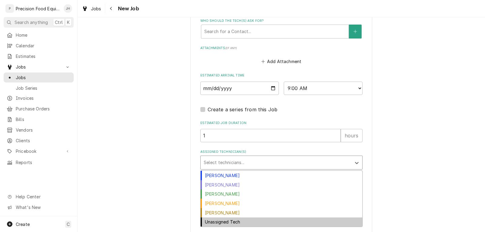
click at [222, 222] on div "Unassigned Tech" at bounding box center [281, 221] width 161 height 9
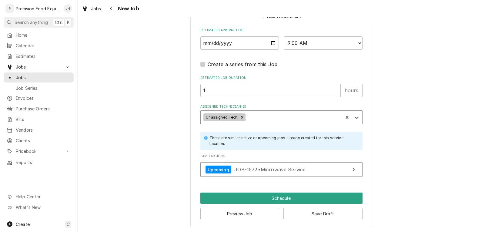
scroll to position [500, 0]
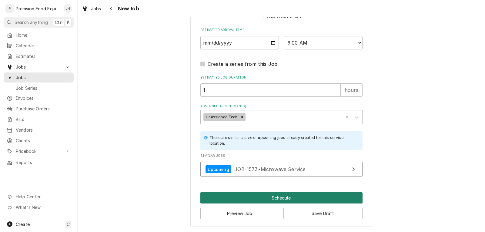
click at [278, 199] on button "Schedule" at bounding box center [281, 197] width 162 height 11
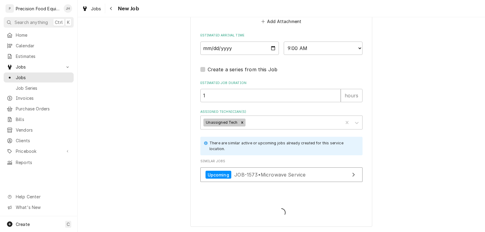
type textarea "x"
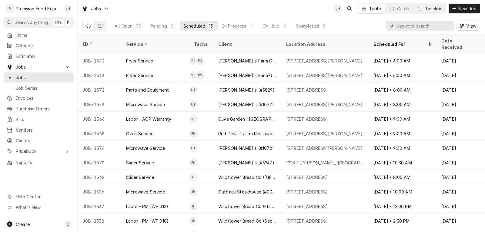
click at [425, 8] on div "Timeline" at bounding box center [433, 8] width 17 height 6
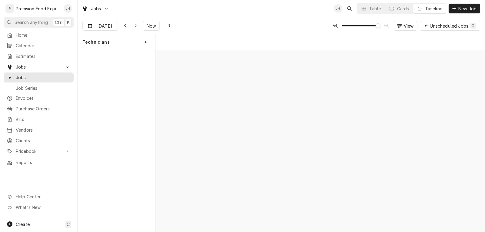
scroll to position [0, 6521]
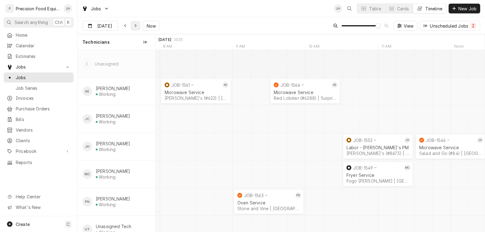
click at [134, 25] on icon "Dynamic Content Wrapper" at bounding box center [135, 26] width 3 height 4
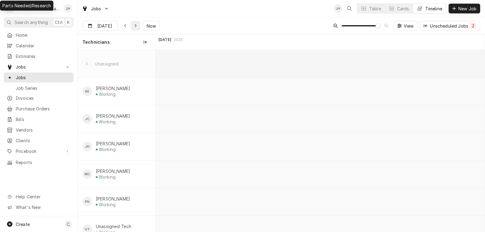
scroll to position [0, 8736]
click at [133, 25] on div "Dynamic Content Wrapper" at bounding box center [135, 26] width 6 height 6
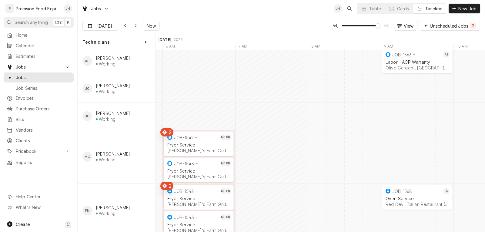
scroll to position [61, 0]
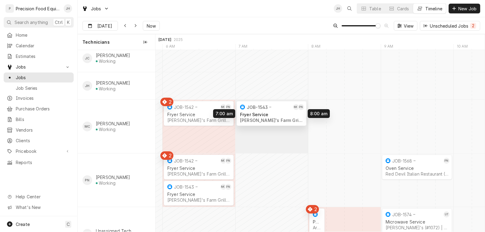
drag, startPoint x: 198, startPoint y: 137, endPoint x: 268, endPoint y: 111, distance: 75.2
click at [268, 111] on div "6:00 AM 7:00 AM JOB-1543 MC [PERSON_NAME] Service [PERSON_NAME]'s Farm Grill | …" at bounding box center [319, 124] width 329 height 271
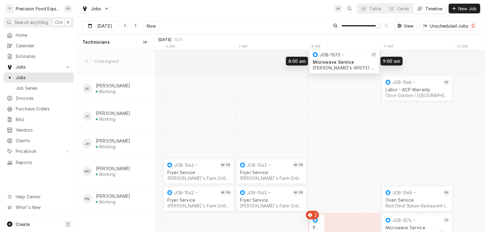
scroll to position [0, 0]
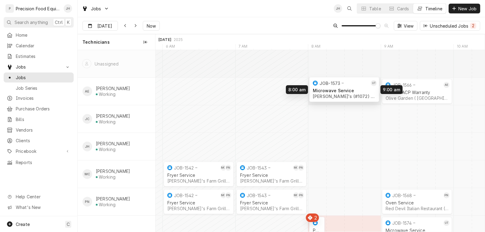
drag, startPoint x: 336, startPoint y: 214, endPoint x: 344, endPoint y: 92, distance: 122.3
click at [344, 92] on div "7:00 AM 8:00 AM JOB-1543 MC [PERSON_NAME] Service [PERSON_NAME]'s Farm Grill | …" at bounding box center [319, 159] width 329 height 219
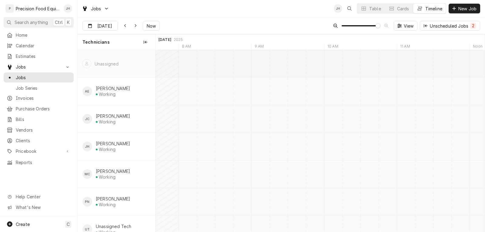
type input "[DATE]"
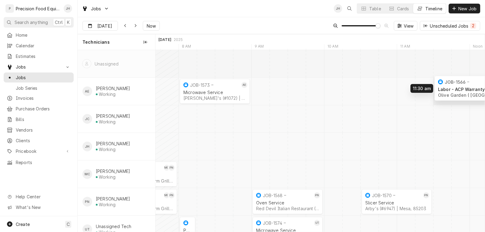
drag, startPoint x: 288, startPoint y: 91, endPoint x: 463, endPoint y: 88, distance: 175.1
click at [463, 88] on div "8:00 AM 8:15 AM Parts and Equipment Arby's (#5829) | [GEOGRAPHIC_DATA]-4218 15m…" at bounding box center [319, 146] width 329 height 193
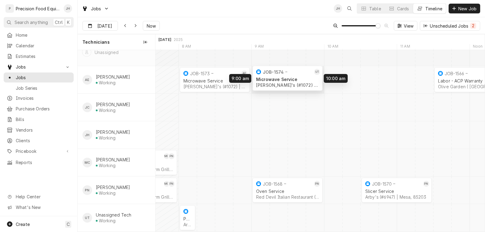
drag, startPoint x: 292, startPoint y: 212, endPoint x: 299, endPoint y: 73, distance: 139.5
click at [299, 73] on div "8:00 AM 8:15 AM Parts and Equipment Arby's (#5829) | [GEOGRAPHIC_DATA]-4218 15m…" at bounding box center [319, 134] width 329 height 193
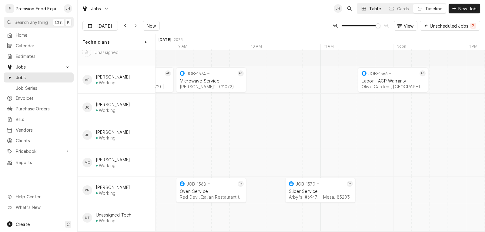
click at [364, 8] on icon "Dynamic Content Wrapper" at bounding box center [363, 8] width 4 height 4
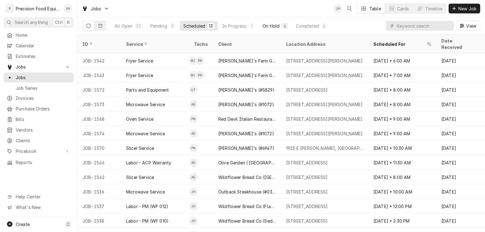
click at [275, 27] on div "On Hold" at bounding box center [270, 26] width 17 height 6
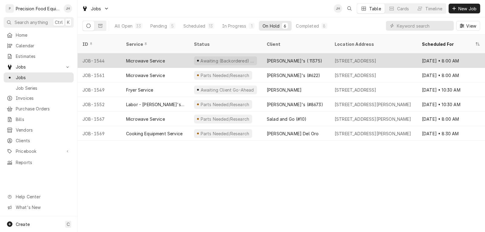
click at [180, 54] on div "Microwave Service" at bounding box center [155, 60] width 68 height 15
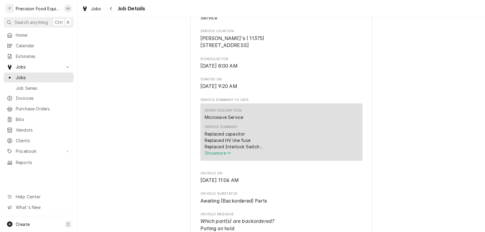
scroll to position [151, 0]
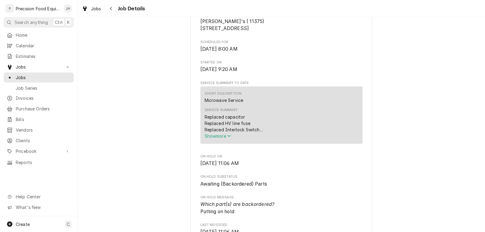
click at [217, 138] on span "Show more" at bounding box center [217, 135] width 27 height 5
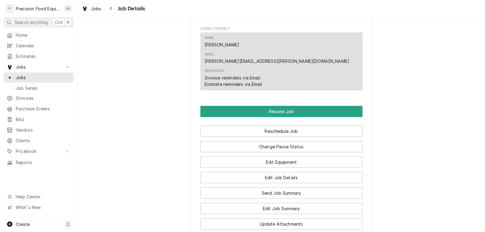
scroll to position [606, 0]
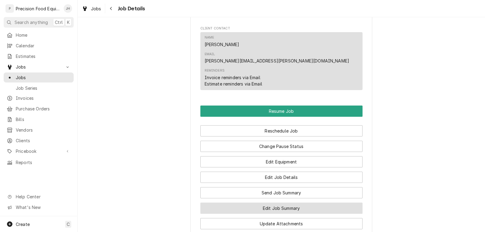
click at [291, 202] on button "Edit Job Summary" at bounding box center [281, 207] width 162 height 11
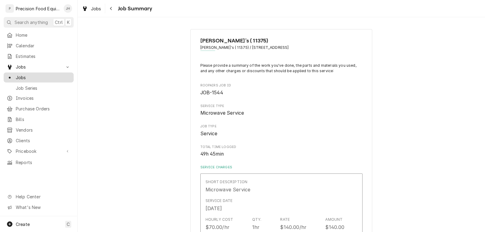
click at [30, 75] on span "Jobs" at bounding box center [43, 77] width 55 height 6
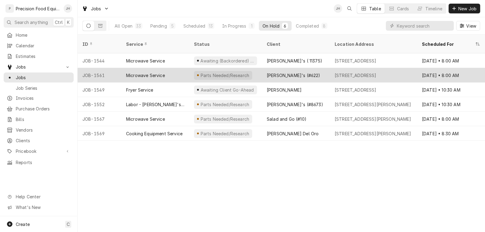
click at [178, 68] on div "Microwave Service" at bounding box center [155, 75] width 68 height 15
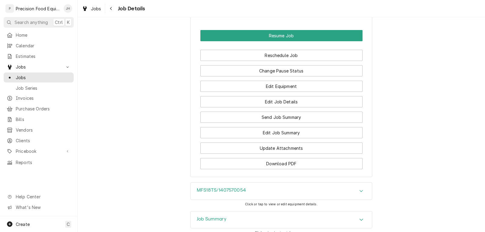
scroll to position [606, 0]
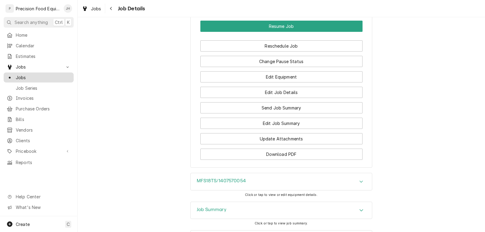
click at [29, 76] on span "Jobs" at bounding box center [43, 77] width 55 height 6
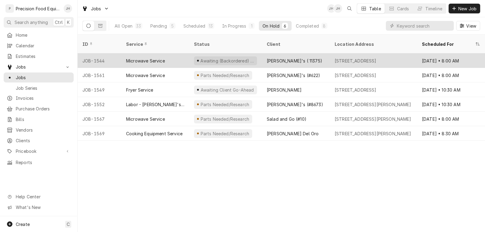
click at [311, 55] on div "[PERSON_NAME]'s ( 11375)" at bounding box center [296, 60] width 68 height 15
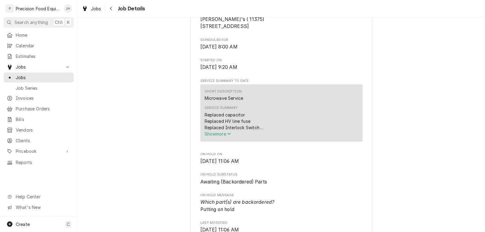
scroll to position [151, 0]
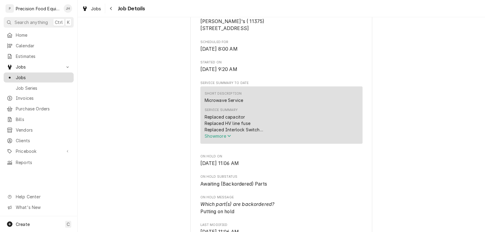
click at [36, 74] on span "Jobs" at bounding box center [43, 77] width 55 height 6
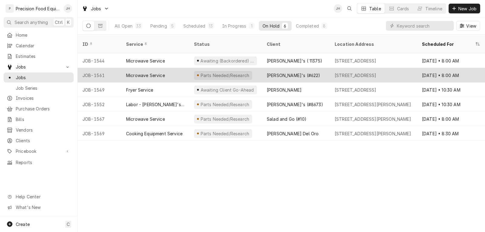
click at [262, 68] on div "Wendy's (#622)" at bounding box center [296, 75] width 68 height 15
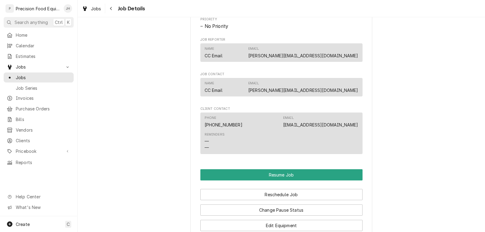
scroll to position [606, 0]
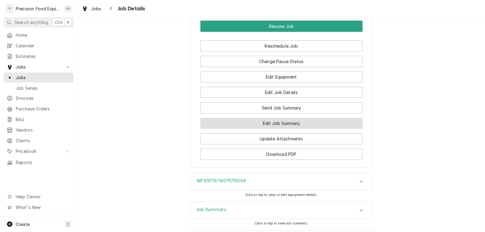
click at [283, 129] on button "Edit Job Summary" at bounding box center [281, 123] width 162 height 11
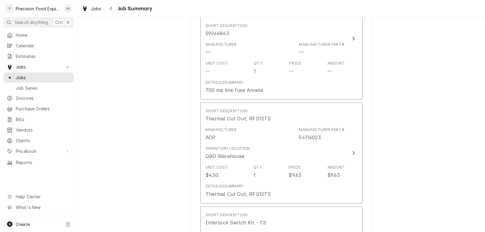
scroll to position [424, 0]
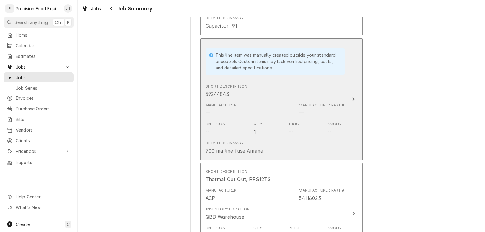
click at [275, 100] on div "Manufacturer — Manufacturer Part # —" at bounding box center [274, 109] width 139 height 19
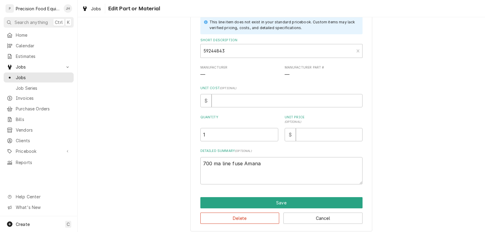
scroll to position [44, 0]
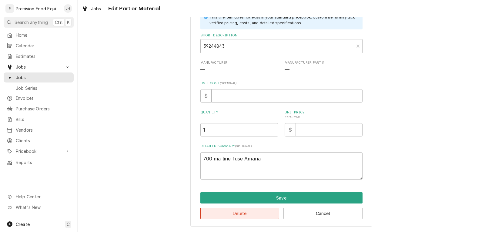
click at [248, 215] on button "Delete" at bounding box center [239, 213] width 79 height 11
type textarea "x"
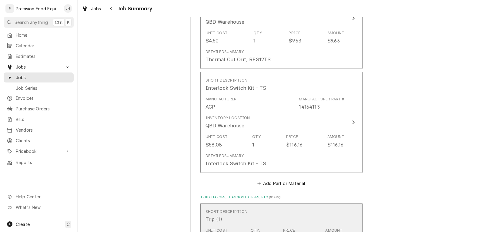
scroll to position [485, 0]
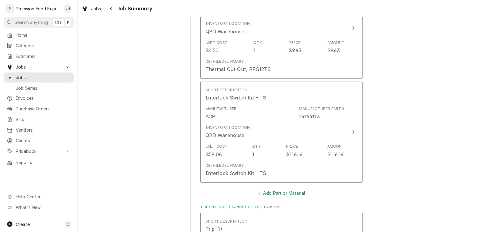
click at [278, 193] on button "Add Part or Material" at bounding box center [281, 192] width 50 height 8
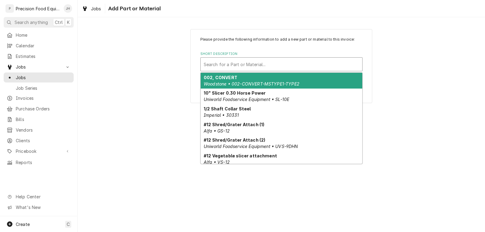
click at [220, 68] on div "Short Description" at bounding box center [281, 64] width 155 height 11
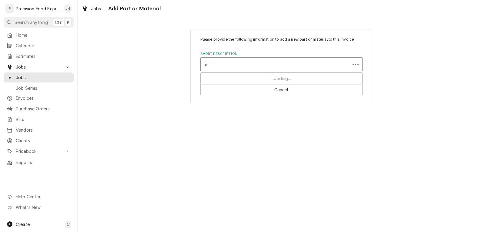
type input "line"
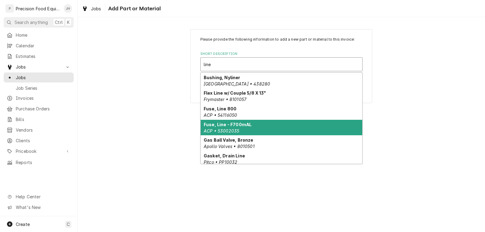
click at [264, 126] on div "Fuse, Line - F700mAL ACP • 53002035" at bounding box center [281, 128] width 161 height 16
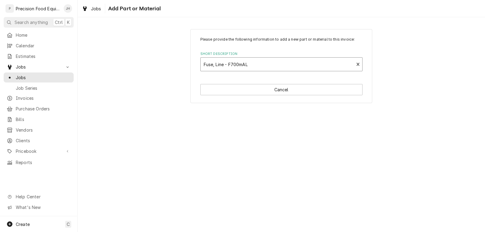
type textarea "x"
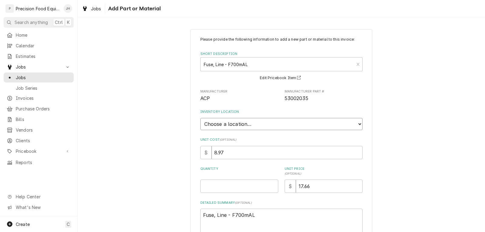
click at [244, 125] on select "Choose a location... QBD Warehouse" at bounding box center [281, 124] width 162 height 12
select select "417"
click at [200, 118] on select "Choose a location... QBD Warehouse" at bounding box center [281, 124] width 162 height 12
click at [222, 184] on input "Quantity" at bounding box center [239, 185] width 78 height 13
type textarea "x"
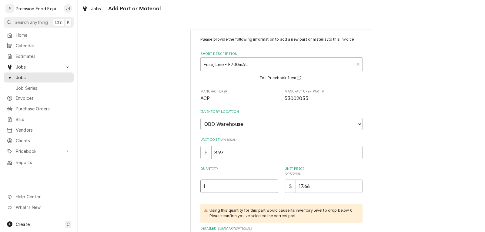
type input "1"
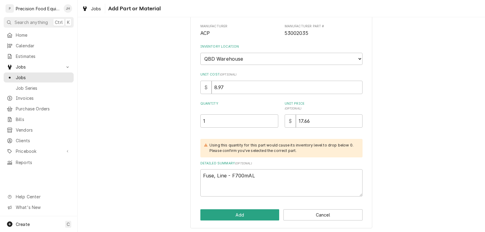
scroll to position [67, 0]
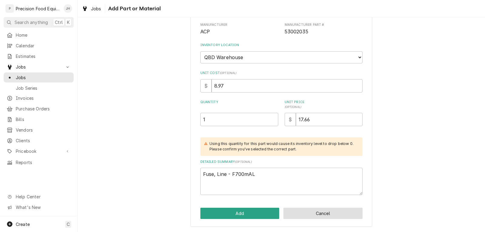
click at [320, 214] on button "Cancel" at bounding box center [322, 213] width 79 height 11
type textarea "x"
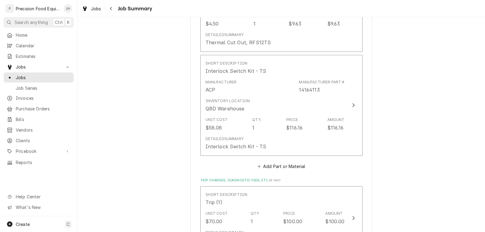
scroll to position [576, 0]
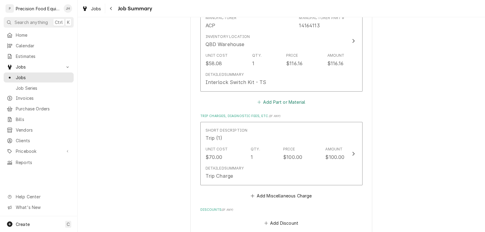
click at [291, 104] on button "Add Part or Material" at bounding box center [281, 102] width 50 height 8
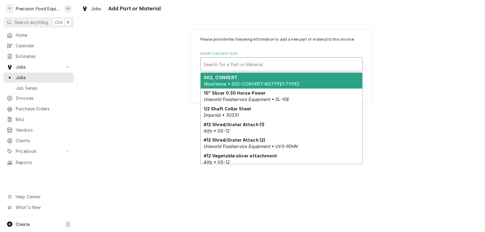
click at [249, 68] on div "Short Description" at bounding box center [281, 64] width 155 height 11
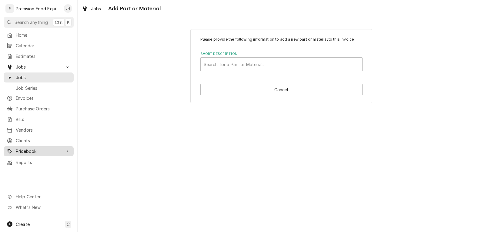
click at [40, 148] on span "Pricebook" at bounding box center [39, 151] width 46 height 6
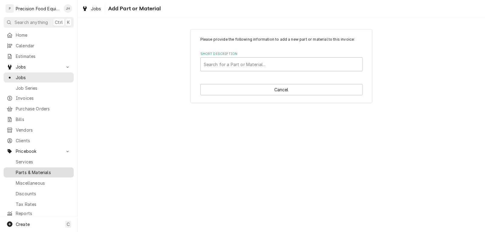
click at [34, 172] on link "Parts & Materials" at bounding box center [39, 172] width 70 height 10
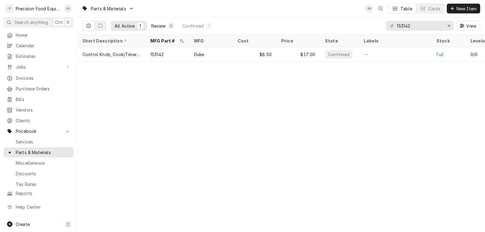
click at [161, 26] on div "Review" at bounding box center [158, 26] width 15 height 6
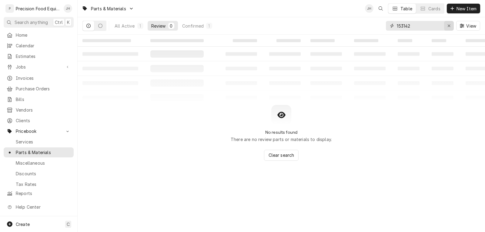
click at [450, 27] on icon "Erase input" at bounding box center [448, 26] width 2 height 2
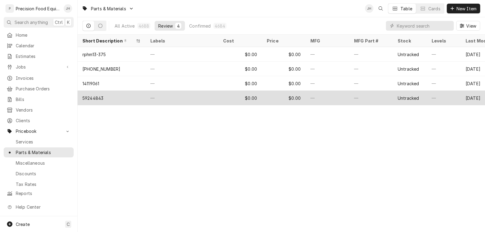
click at [90, 98] on div "59244843" at bounding box center [92, 98] width 21 height 6
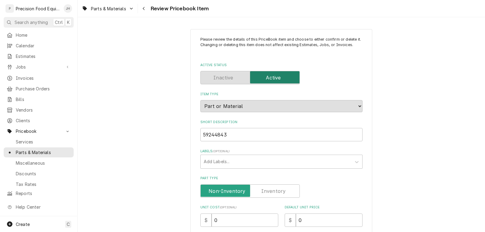
type textarea "x"
drag, startPoint x: 228, startPoint y: 135, endPoint x: 190, endPoint y: 138, distance: 38.2
drag, startPoint x: 212, startPoint y: 136, endPoint x: 412, endPoint y: 10, distance: 236.3
click at [418, 10] on div "Parts & Materials Review Pricebook Item" at bounding box center [281, 8] width 407 height 17
